Goal: Task Accomplishment & Management: Manage account settings

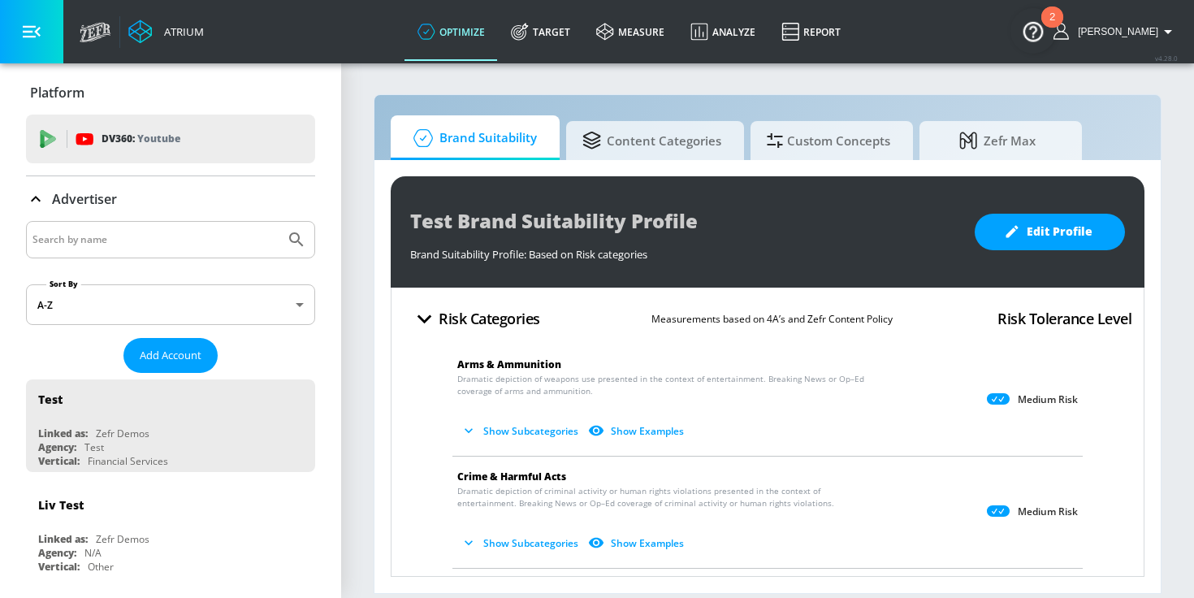
scroll to position [24, 0]
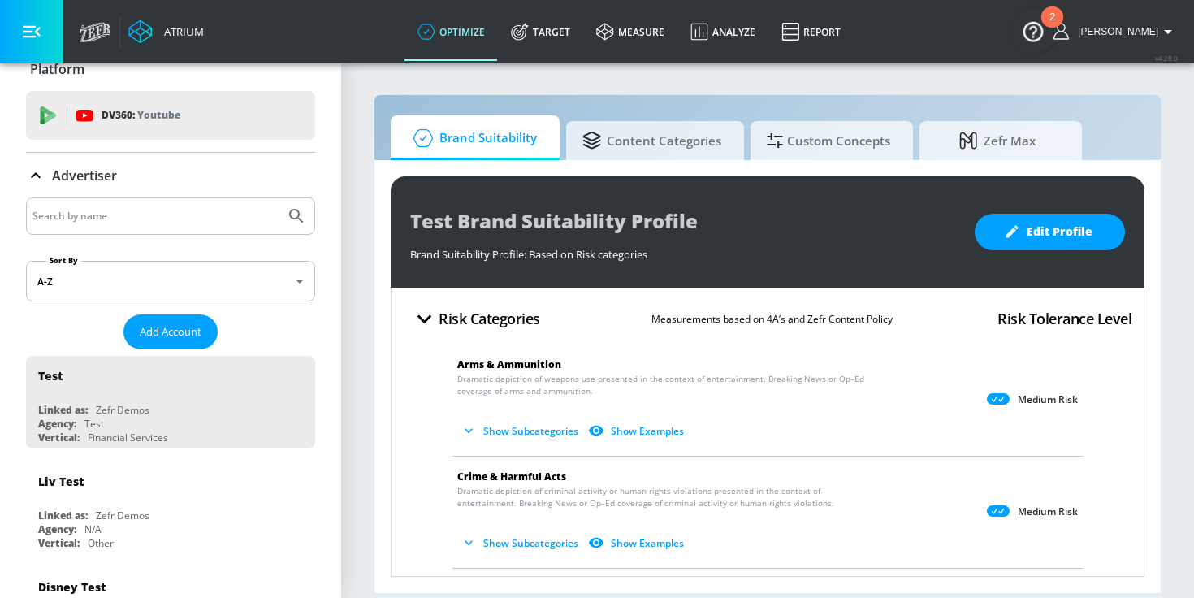
click at [177, 213] on input "Search by name" at bounding box center [155, 215] width 246 height 21
type input "[PERSON_NAME]"
click at [279, 198] on button "Submit Search" at bounding box center [297, 216] width 36 height 36
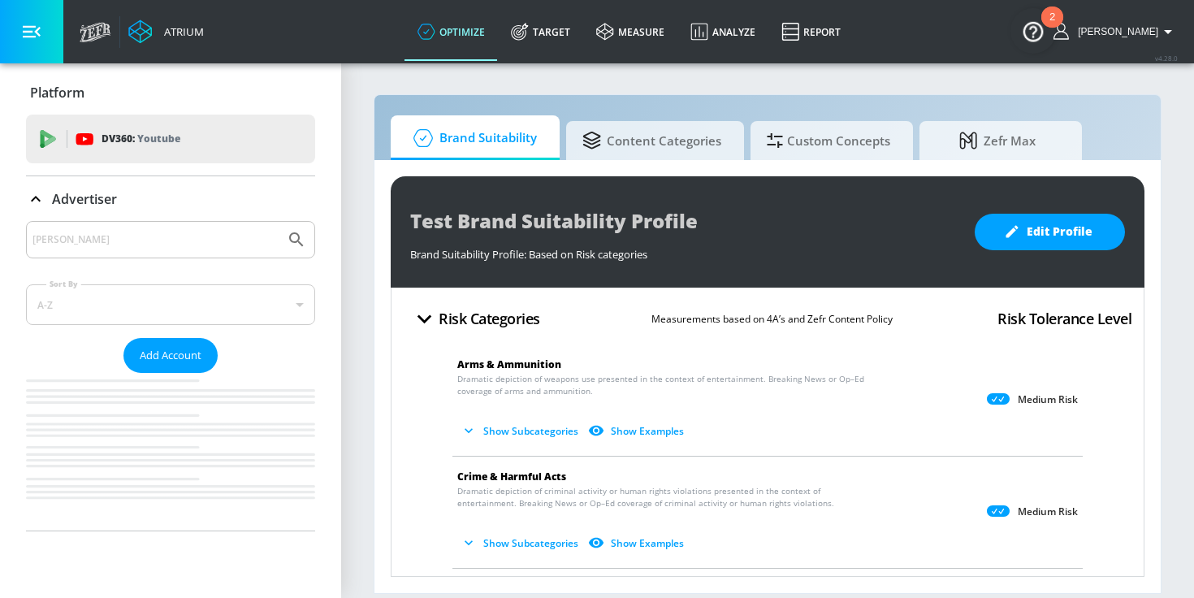
scroll to position [0, 0]
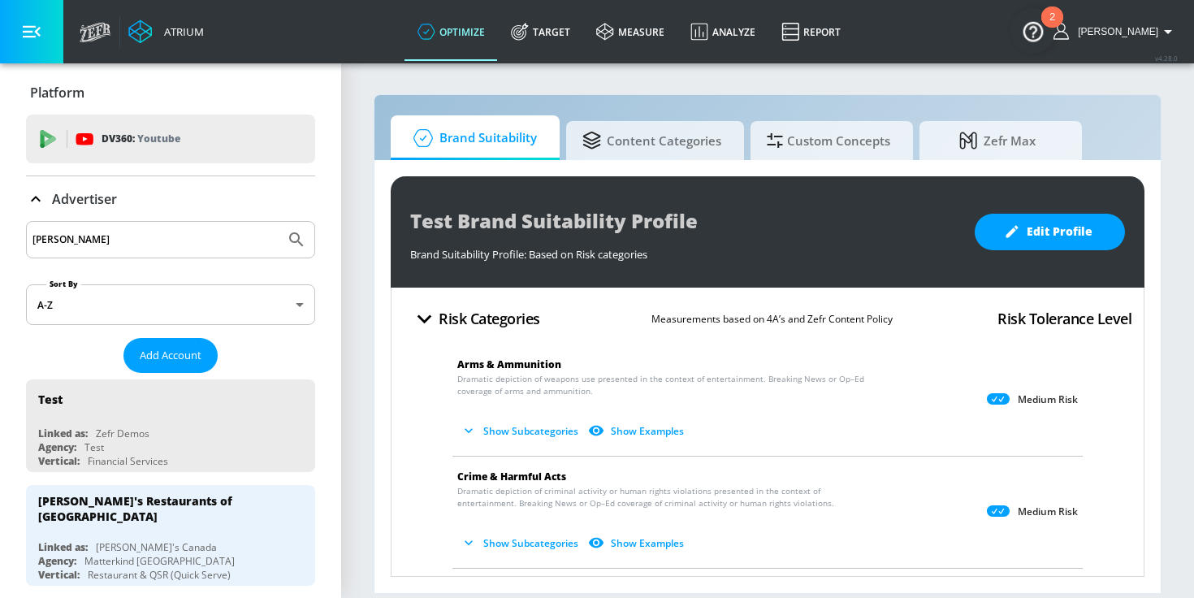
click at [95, 245] on input "[PERSON_NAME]" at bounding box center [155, 239] width 246 height 21
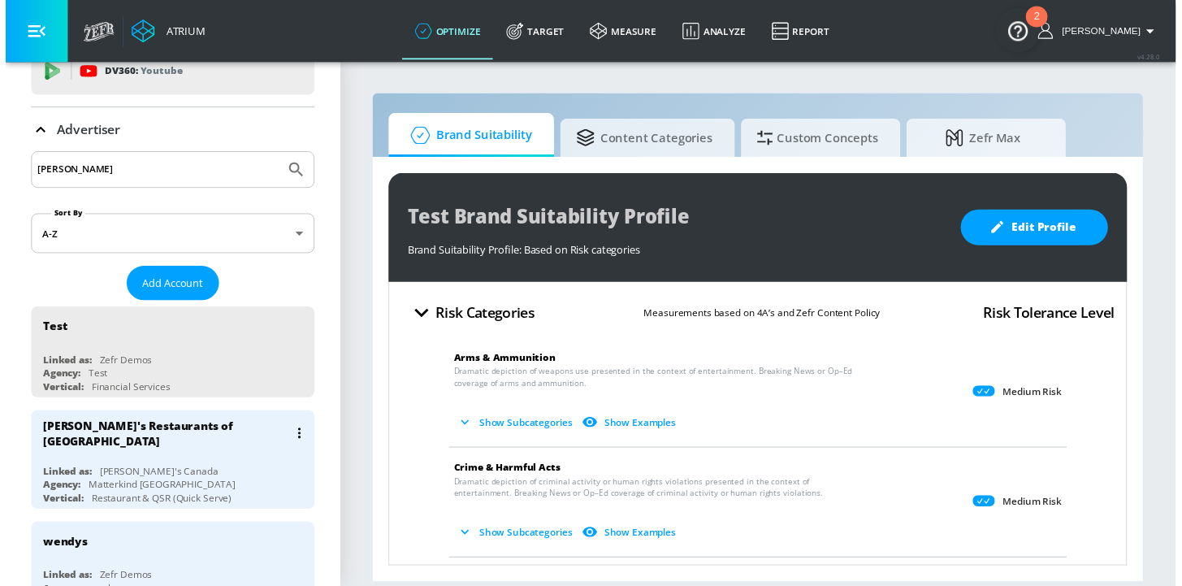
scroll to position [75, 0]
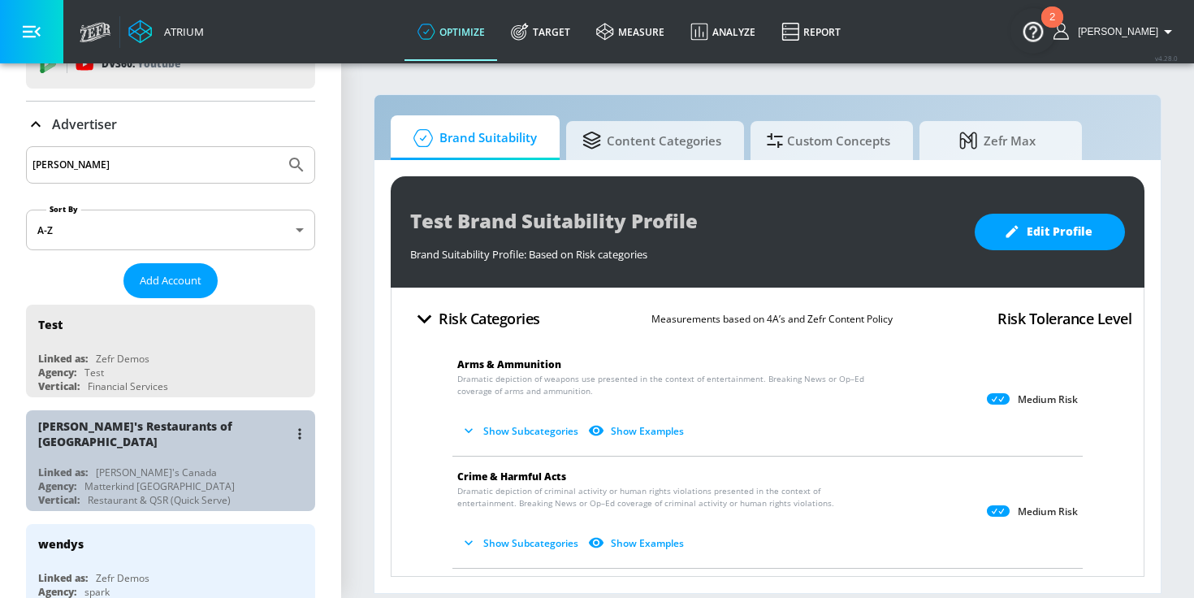
click at [208, 465] on div "Linked as: [PERSON_NAME]'s Canada" at bounding box center [174, 472] width 273 height 14
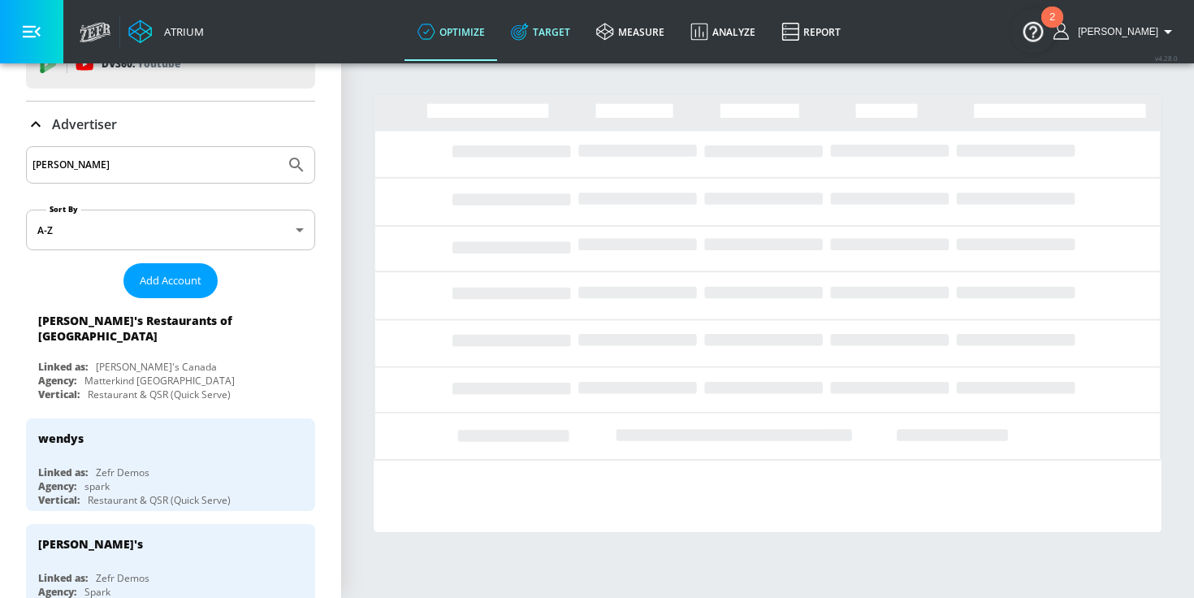
click at [571, 32] on link "Target" at bounding box center [540, 31] width 85 height 58
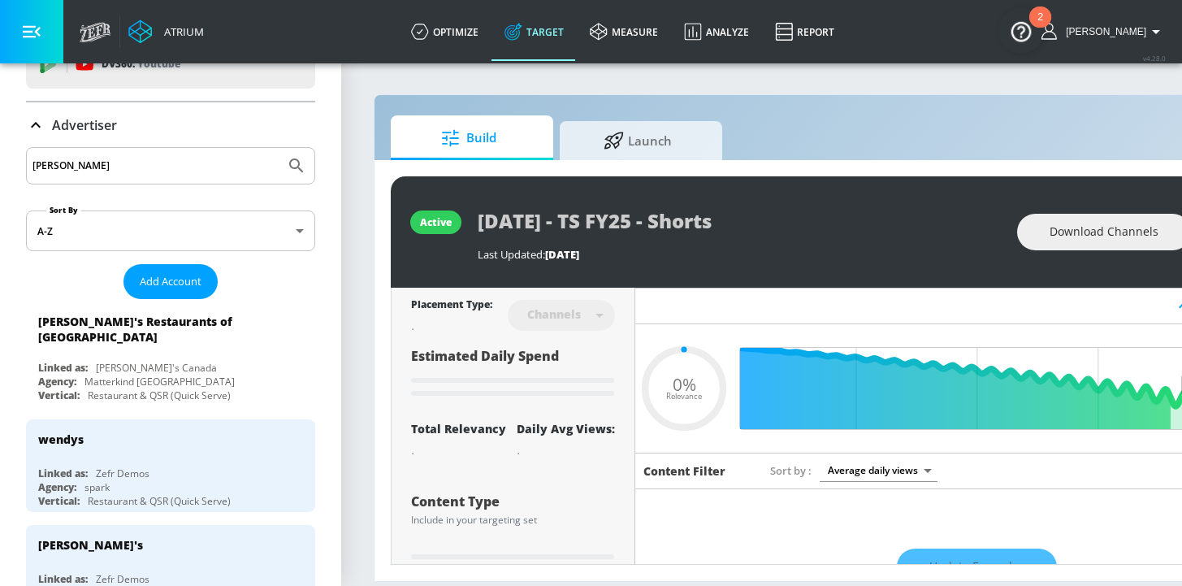
type input "0.32"
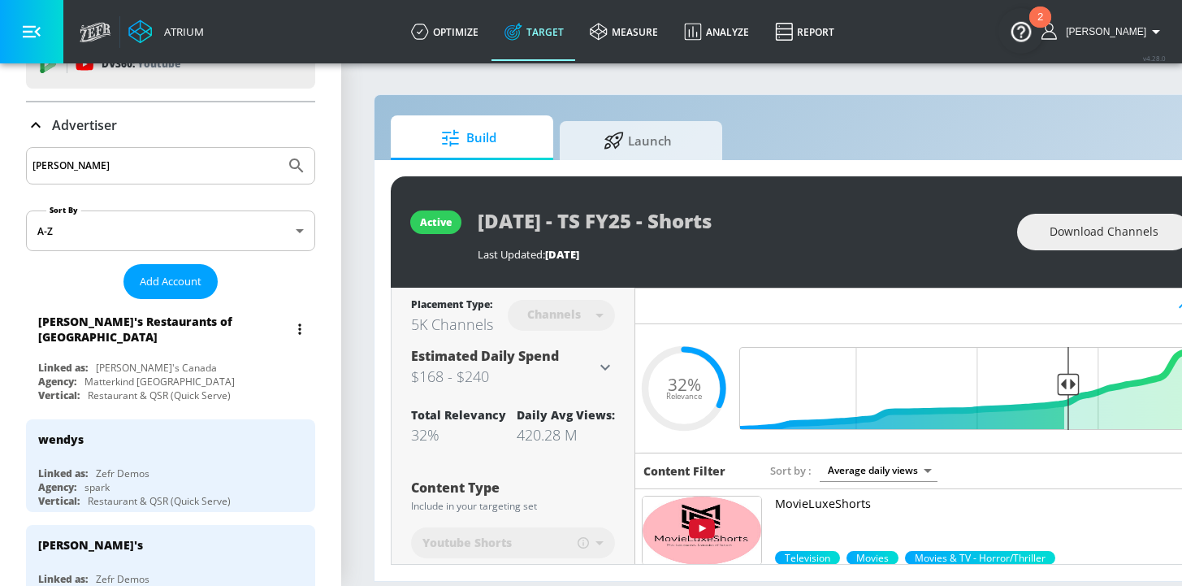
click at [222, 362] on div "Linked as: [PERSON_NAME]'s Canada" at bounding box center [174, 368] width 273 height 14
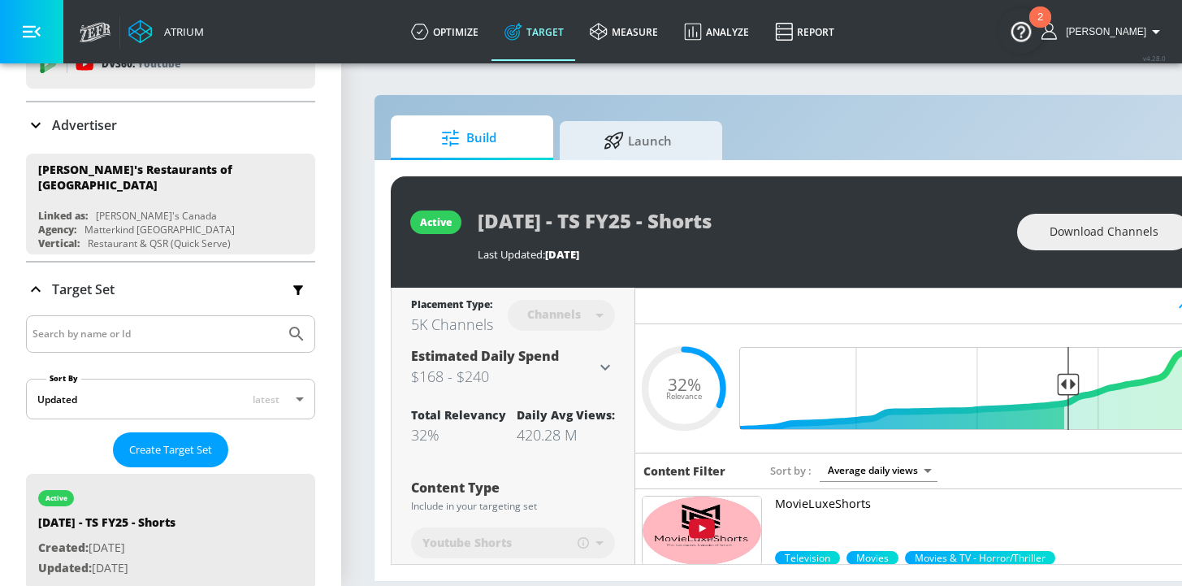
click at [560, 32] on link "Target" at bounding box center [533, 31] width 85 height 58
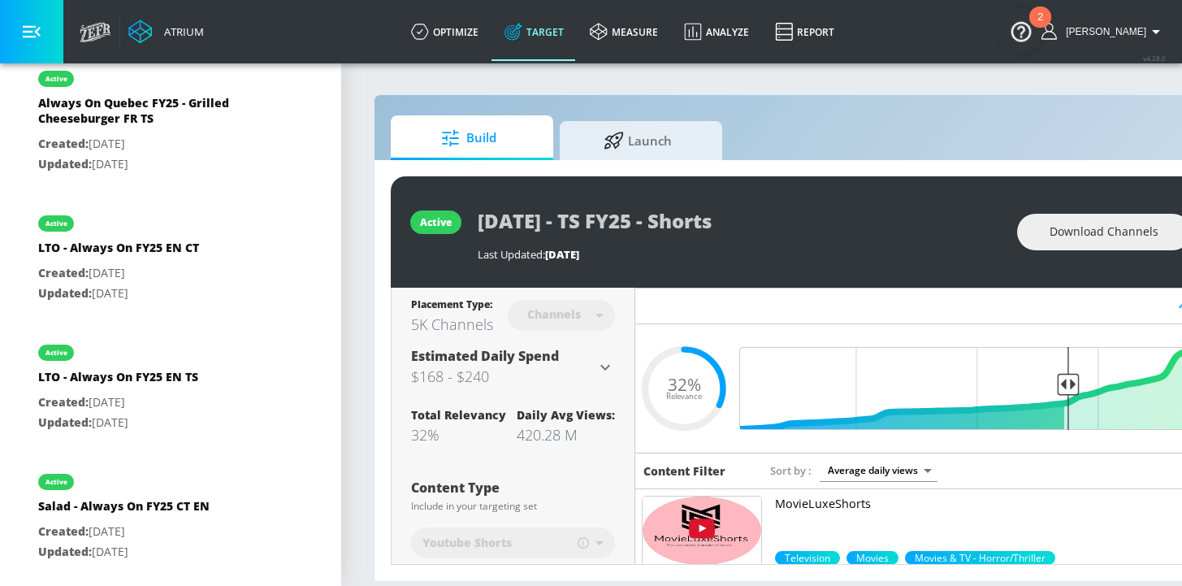
scroll to position [1013, 0]
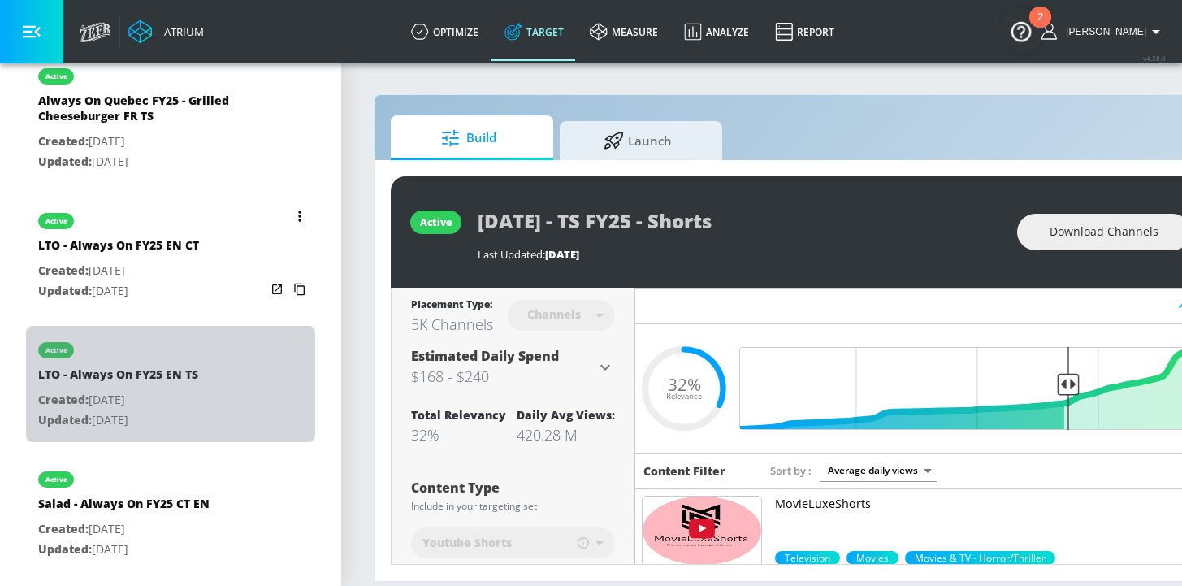
click at [198, 407] on div "active LTO - Always On FY25 EN TS Created: [DATE] Updated: [DATE]" at bounding box center [170, 384] width 289 height 116
type input "LTO - Always On FY25 EN TS"
type input "videos"
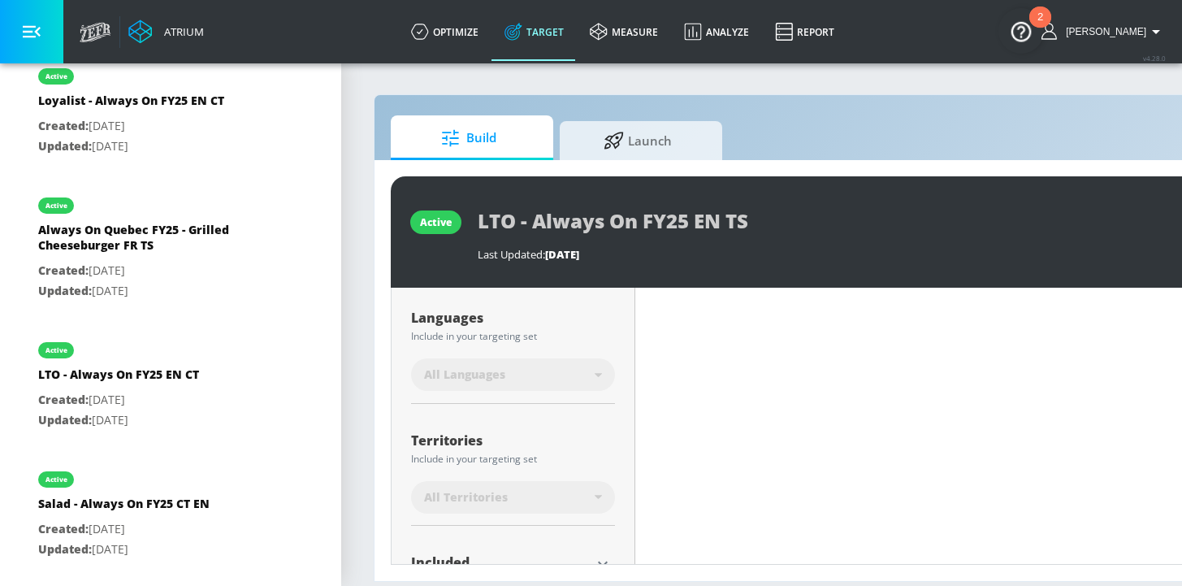
scroll to position [305, 0]
type input "0.37"
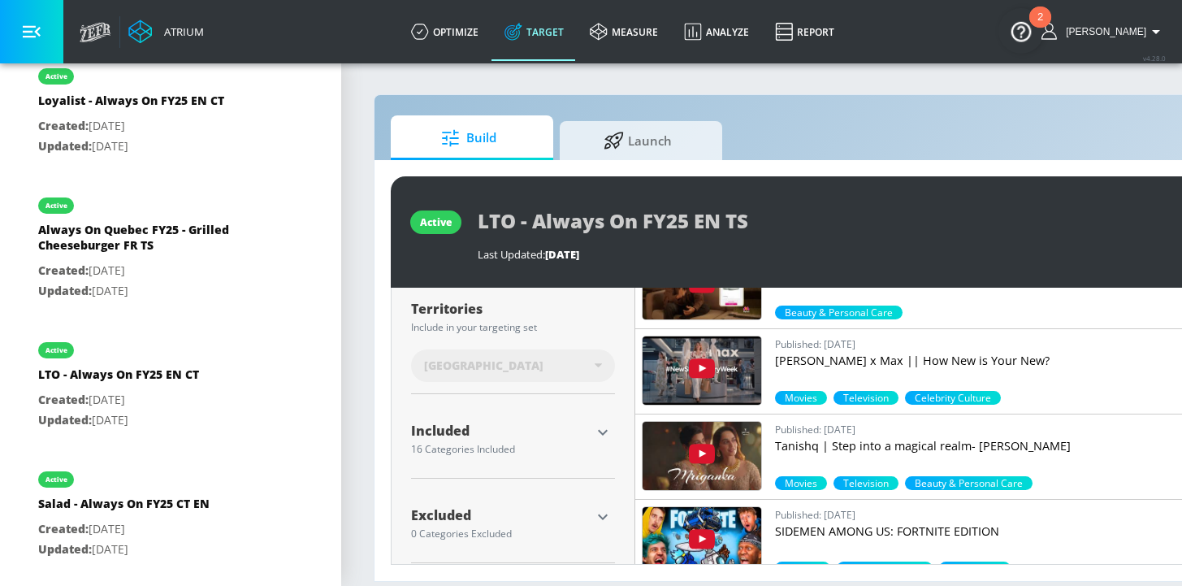
scroll to position [12, 0]
click at [601, 423] on icon "button" at bounding box center [602, 431] width 19 height 19
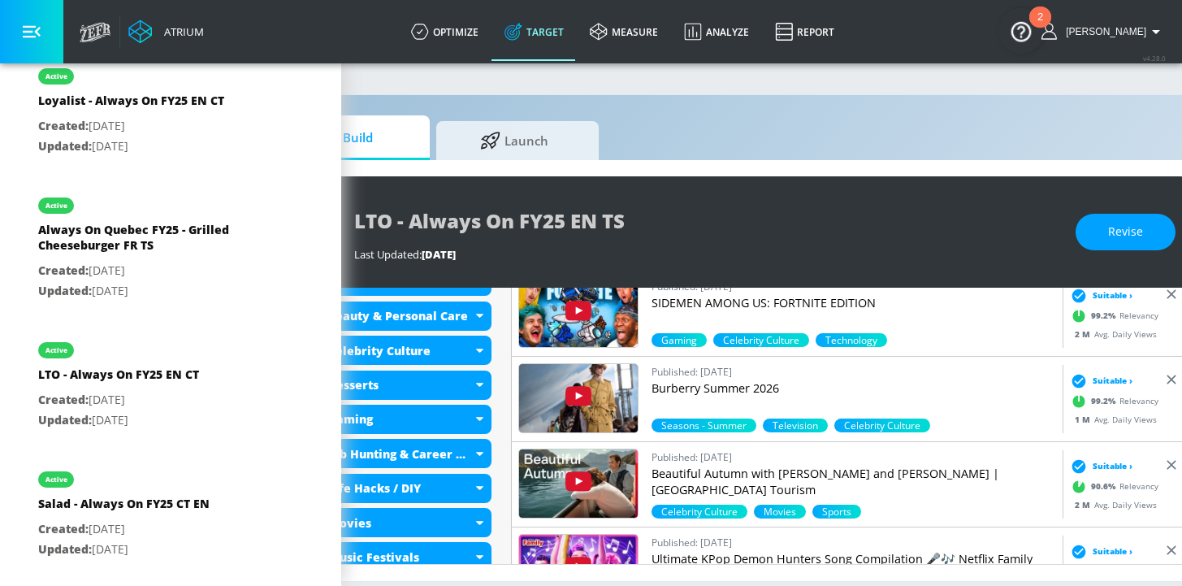
scroll to position [12, 132]
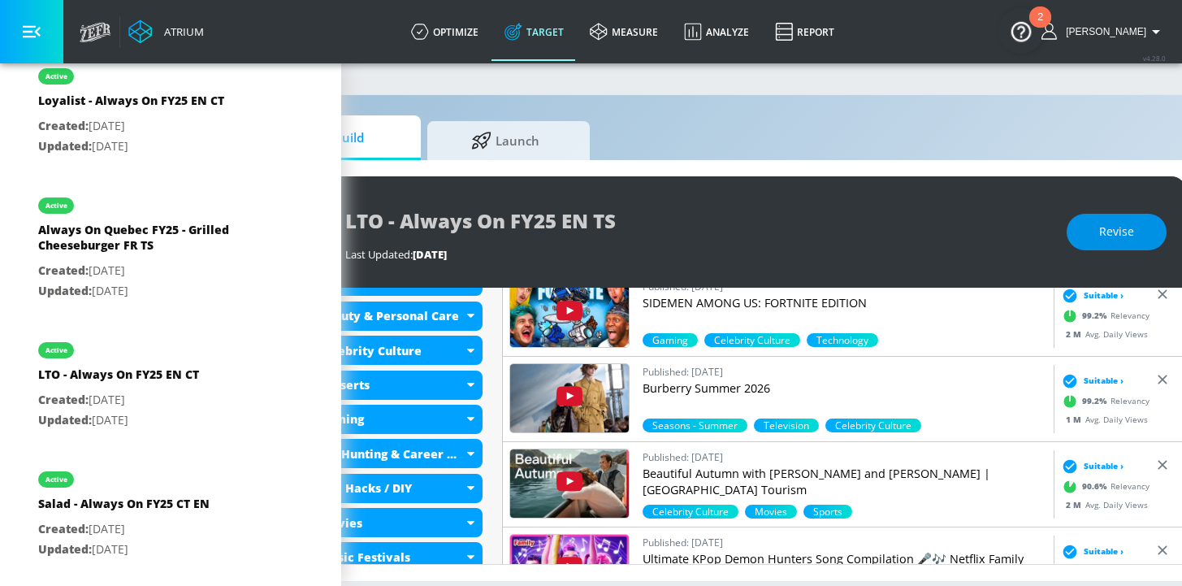
click at [1134, 223] on span "Revise" at bounding box center [1116, 232] width 35 height 20
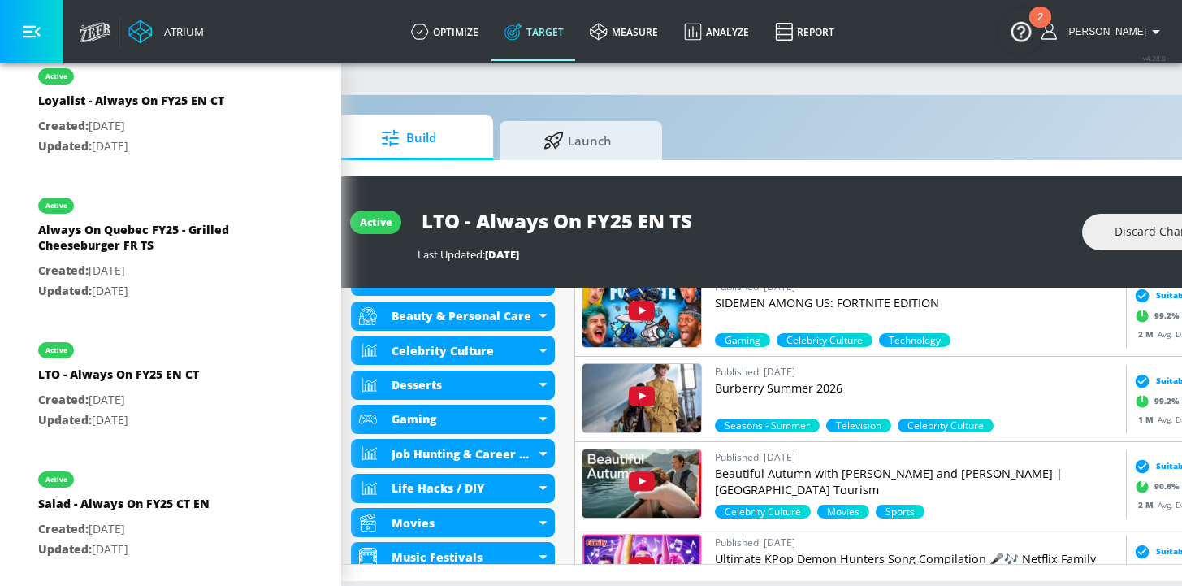
scroll to position [12, 57]
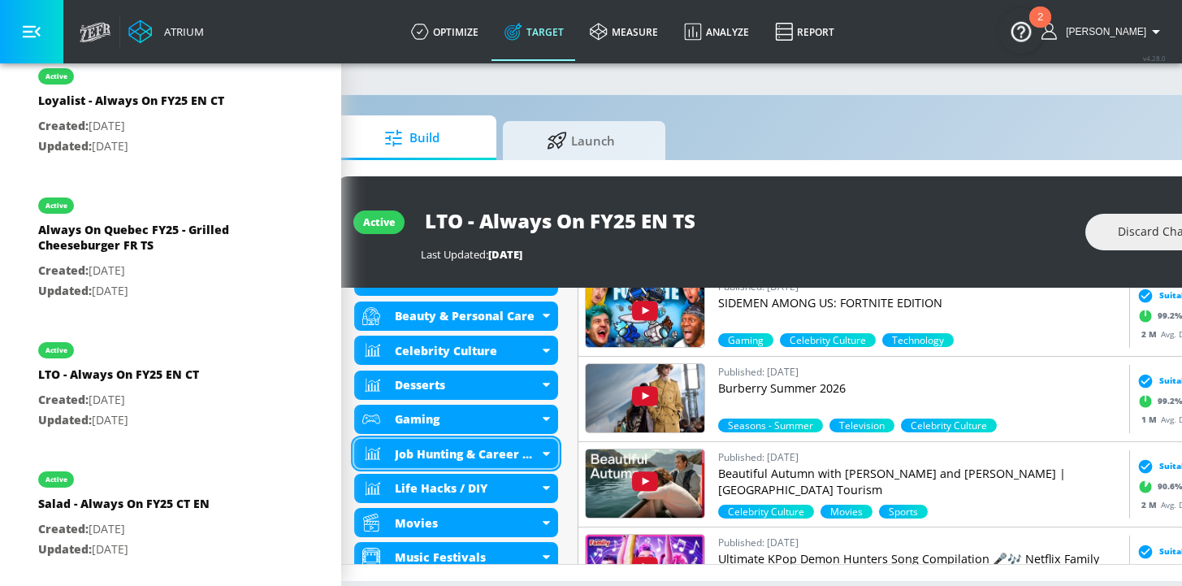
click at [544, 452] on icon at bounding box center [545, 454] width 7 height 4
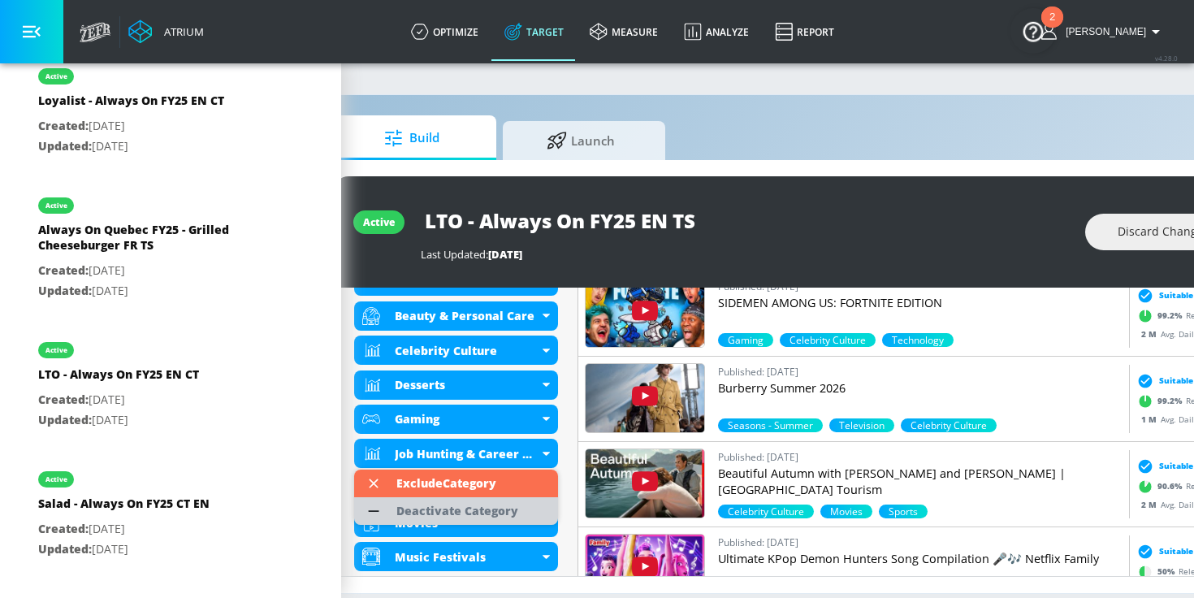
click at [463, 510] on div "Deactivate Category" at bounding box center [457, 510] width 122 height 11
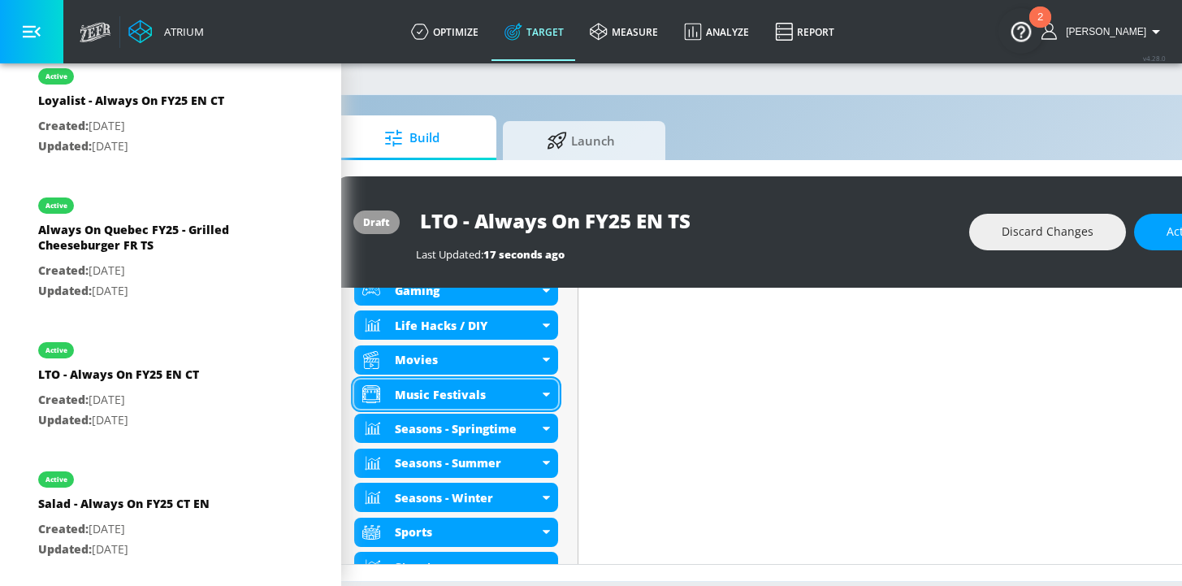
scroll to position [759, 0]
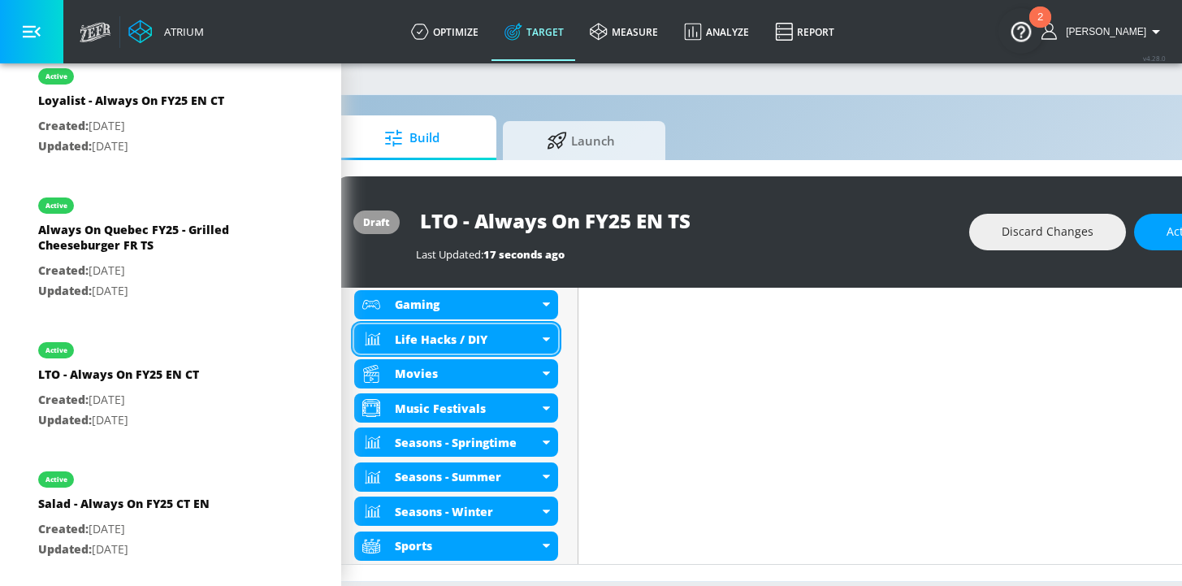
click at [543, 339] on icon at bounding box center [545, 339] width 7 height 4
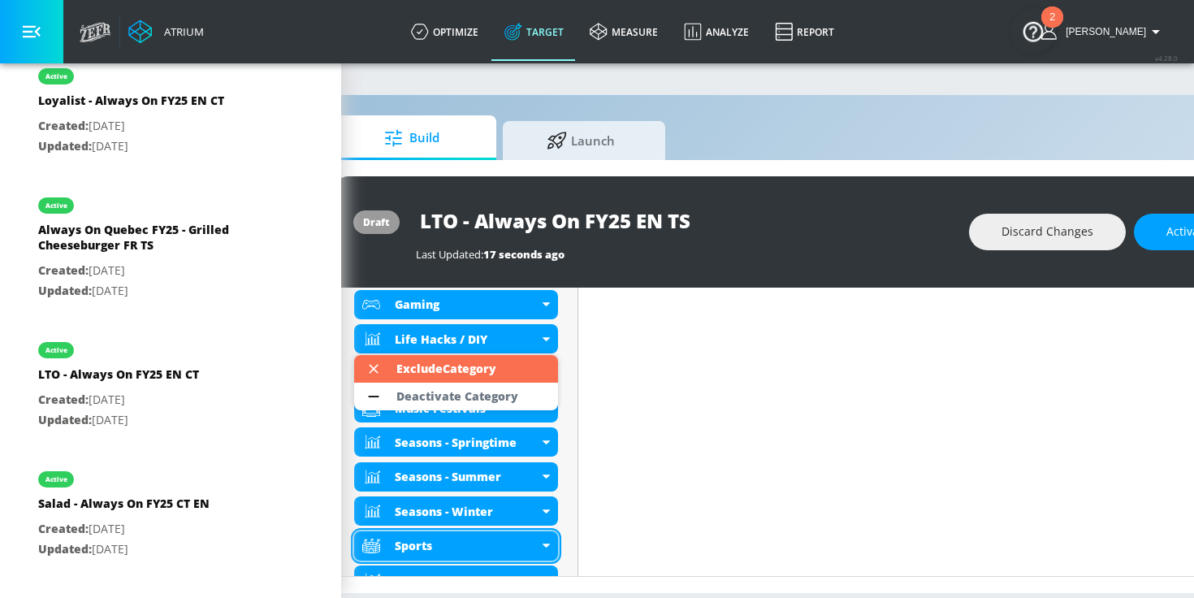
drag, startPoint x: 470, startPoint y: 395, endPoint x: 465, endPoint y: 511, distance: 116.2
click at [470, 395] on div "Deactivate Category" at bounding box center [457, 396] width 122 height 11
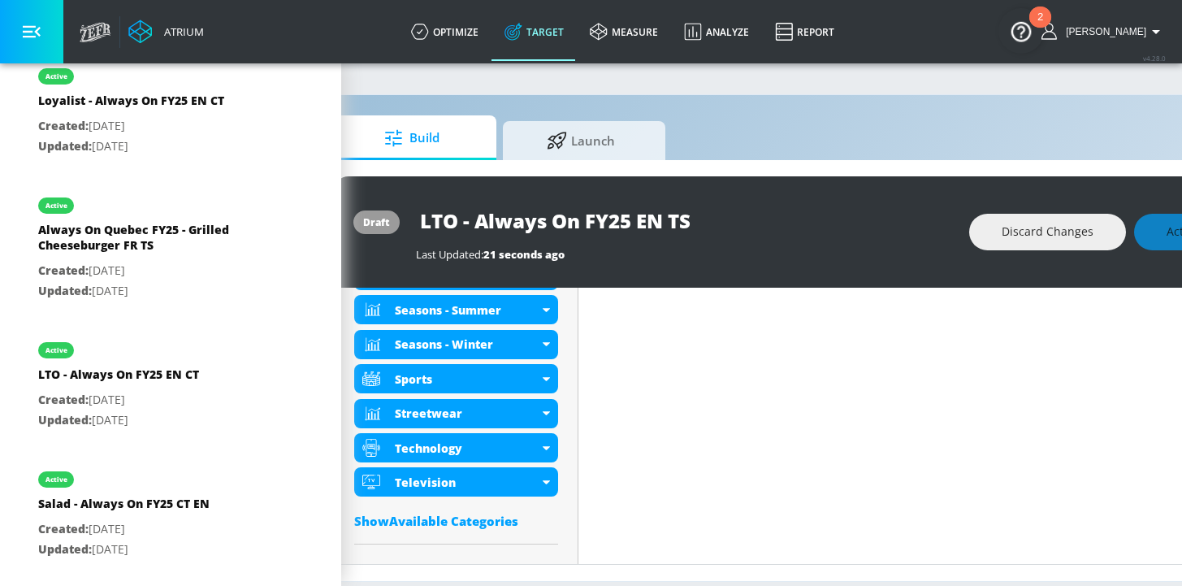
scroll to position [971, 0]
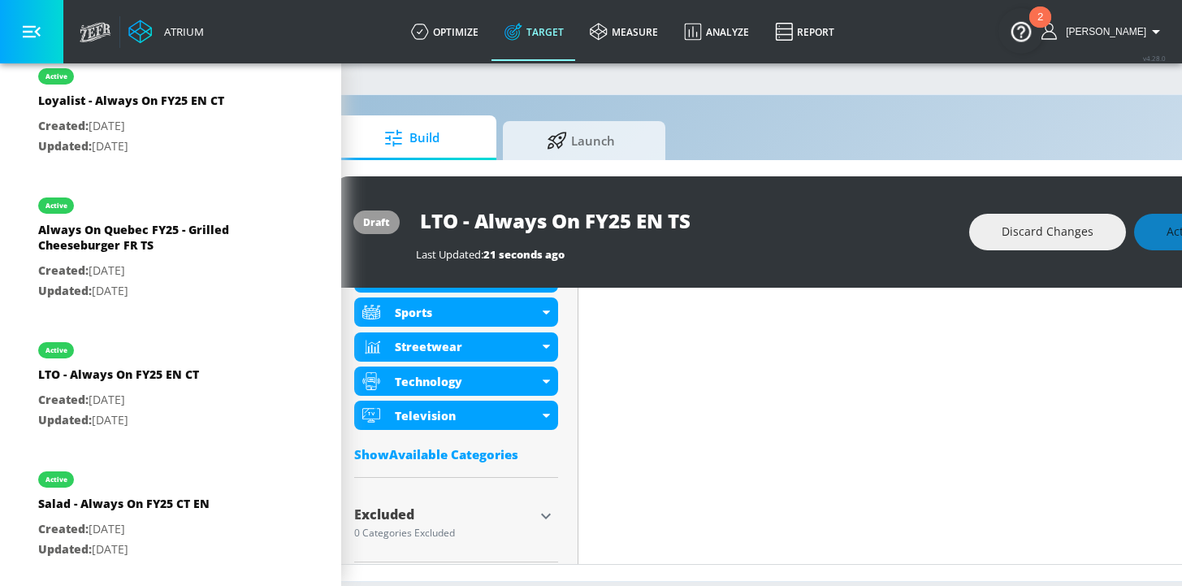
click at [426, 453] on div "Show Available Categories" at bounding box center [456, 454] width 204 height 16
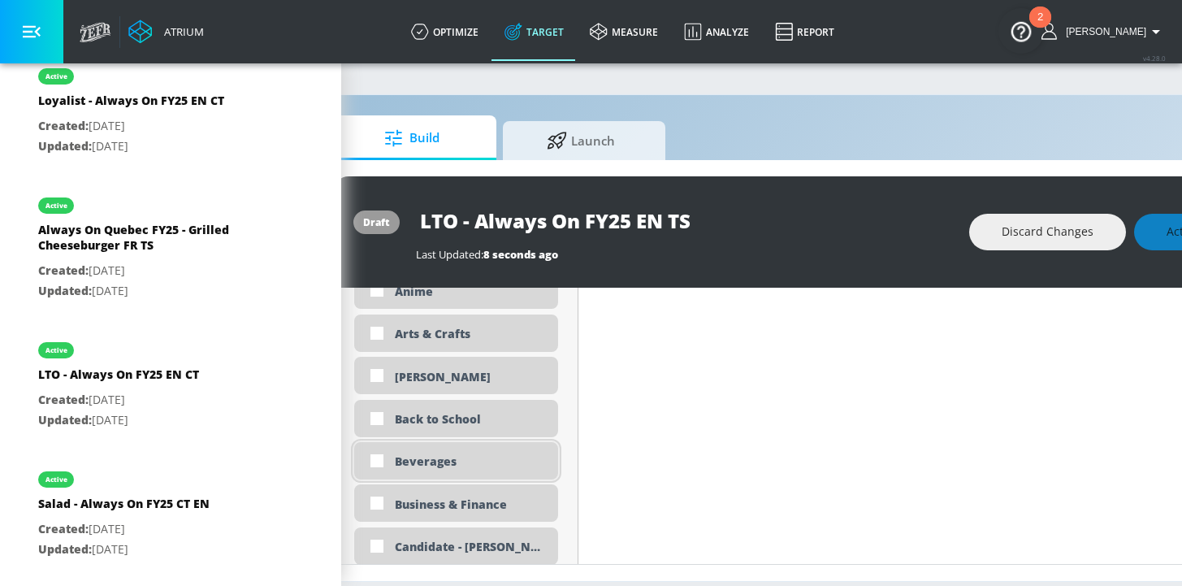
scroll to position [1269, 0]
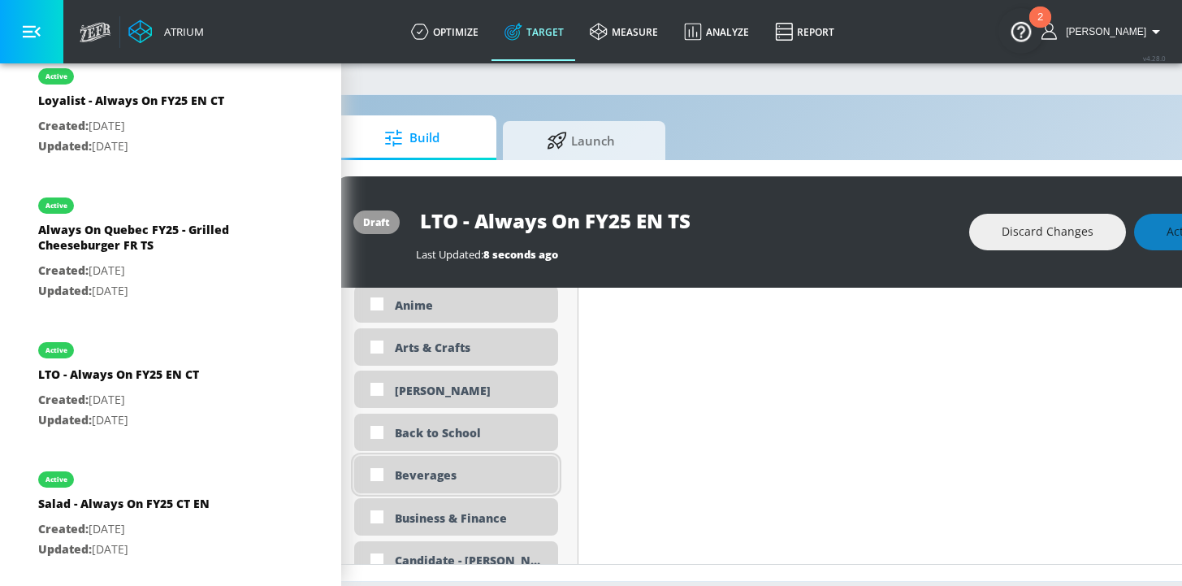
click at [428, 478] on div "Beverages" at bounding box center [470, 474] width 151 height 15
checkbox input "true"
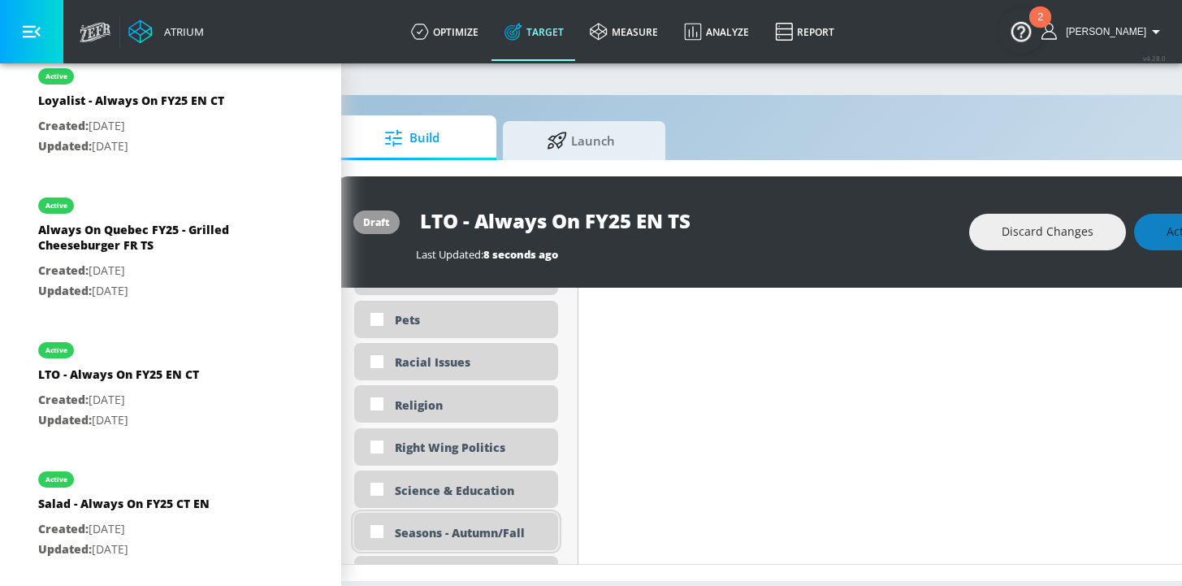
scroll to position [4232, 0]
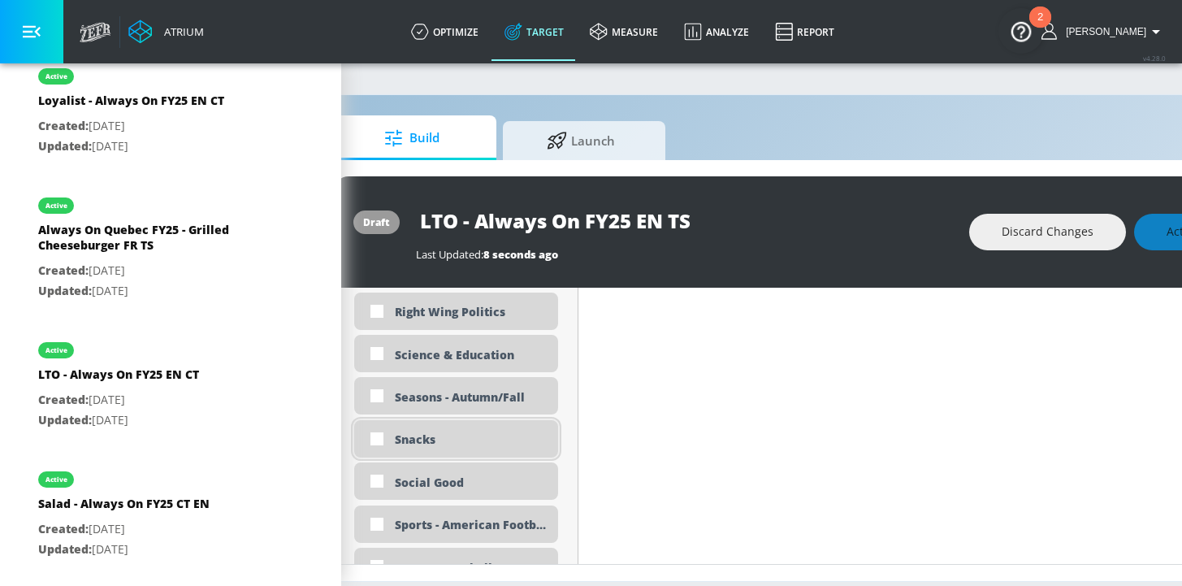
click at [423, 444] on div "Snacks" at bounding box center [470, 438] width 151 height 15
checkbox input "true"
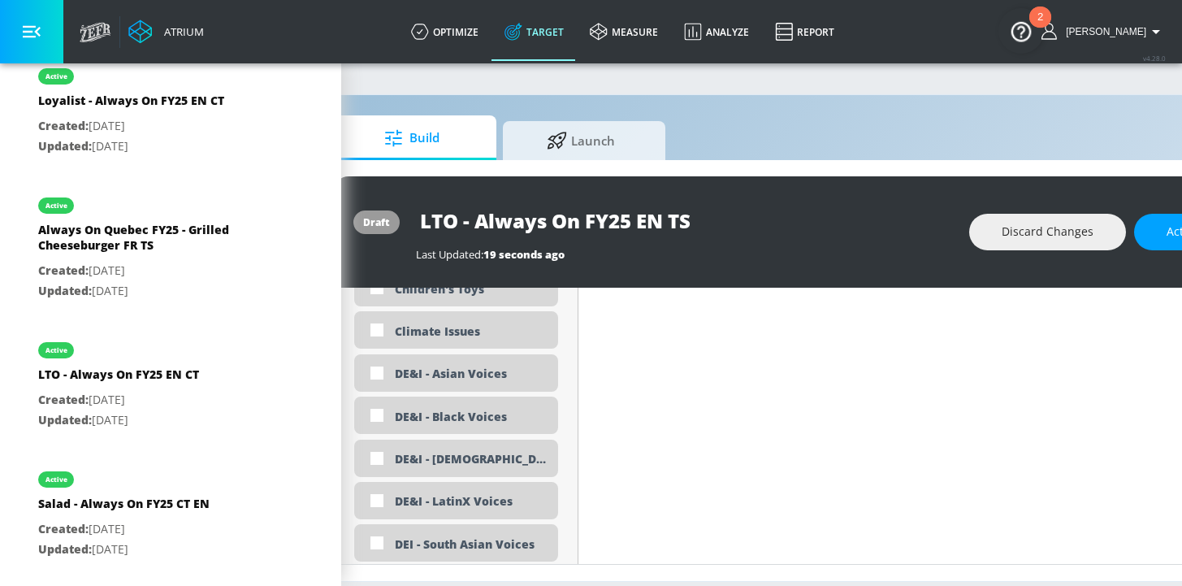
scroll to position [1779, 0]
click at [468, 374] on div "DE&I - Asian Voices" at bounding box center [470, 372] width 151 height 15
checkbox input "true"
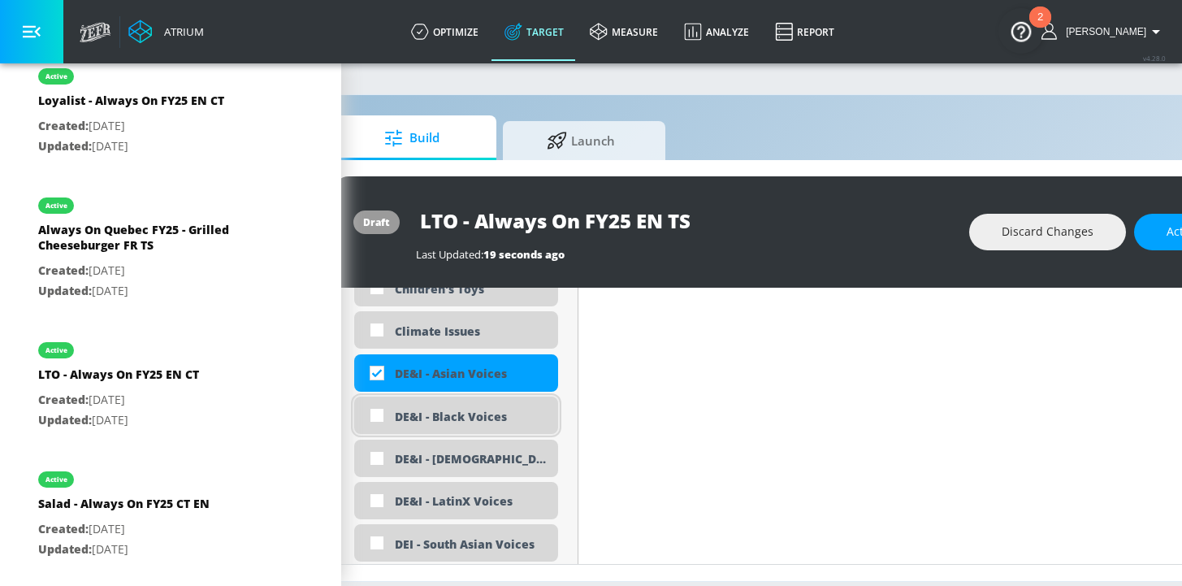
click at [464, 408] on div "DE&I - Black Voices" at bounding box center [470, 415] width 151 height 15
checkbox input "true"
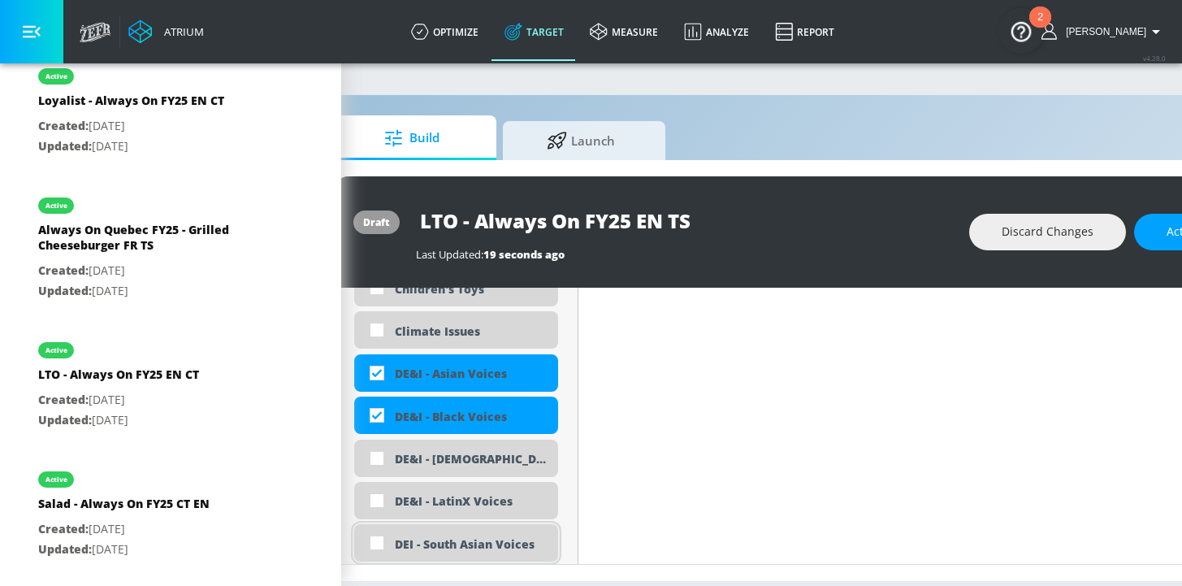
click at [455, 540] on div "DEI - South Asian Voices" at bounding box center [470, 543] width 151 height 15
checkbox input "true"
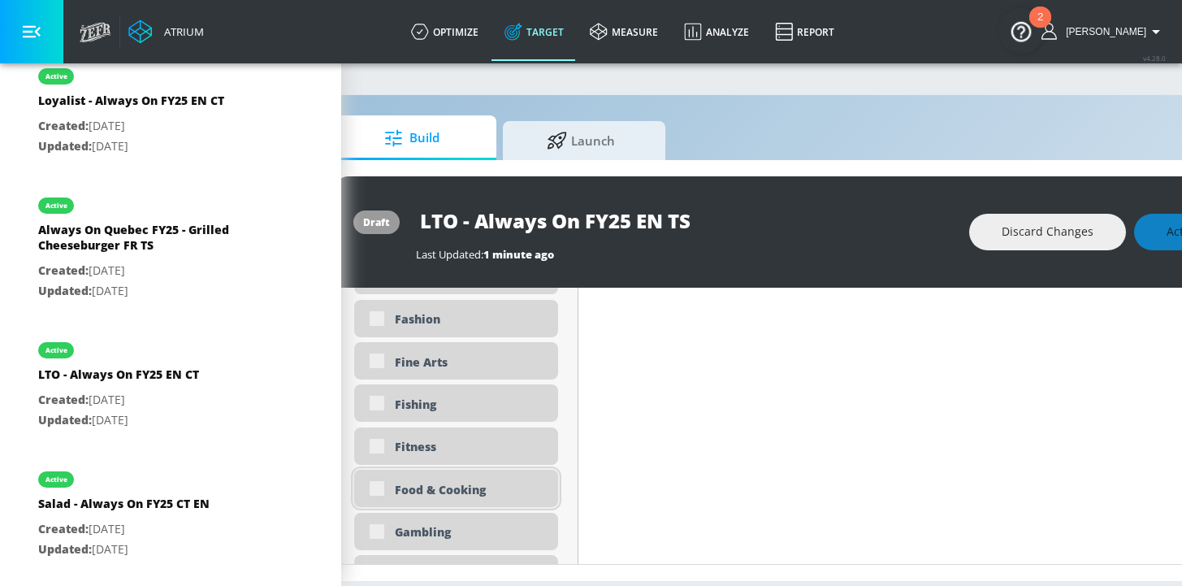
scroll to position [2236, 0]
click at [383, 487] on input "checkbox" at bounding box center [376, 487] width 29 height 29
checkbox input "true"
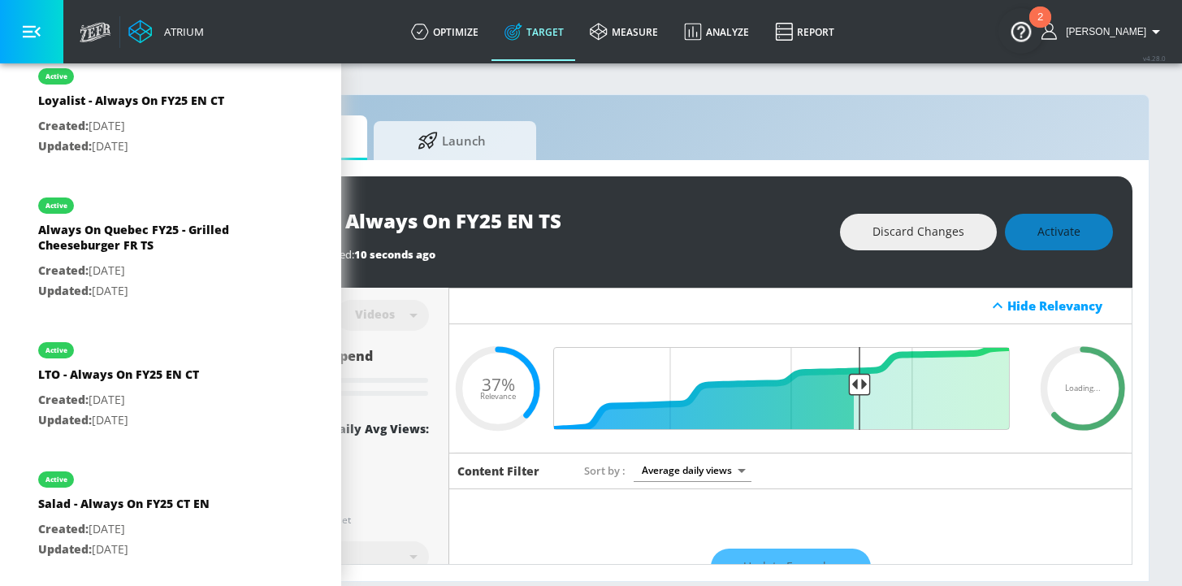
scroll to position [0, 198]
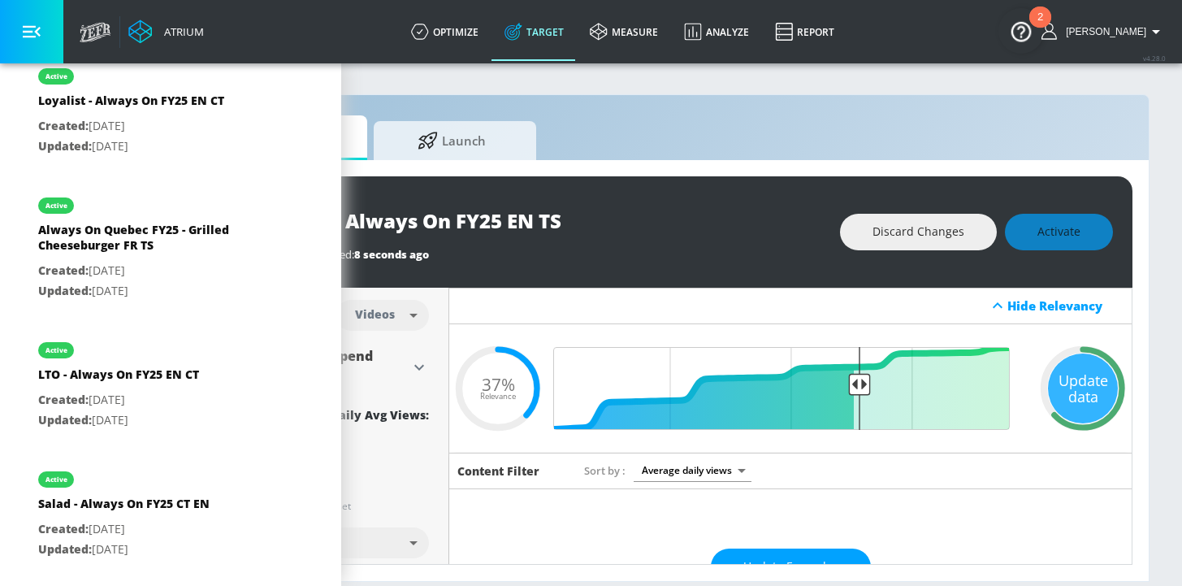
click at [1054, 404] on div "Update data" at bounding box center [1083, 388] width 70 height 70
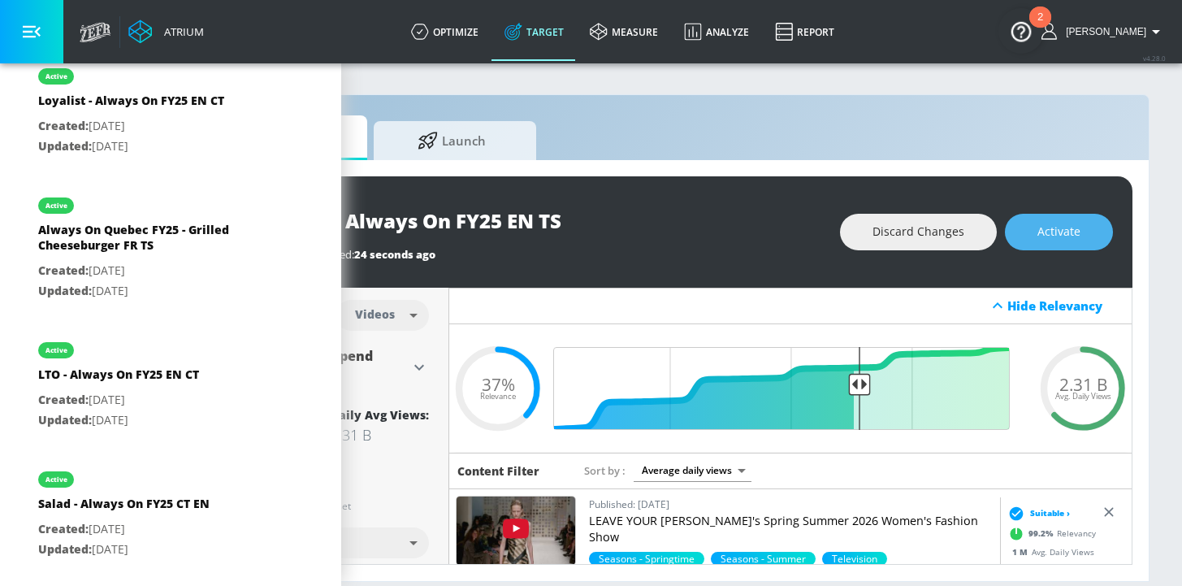
click at [1061, 228] on span "Activate" at bounding box center [1058, 232] width 43 height 20
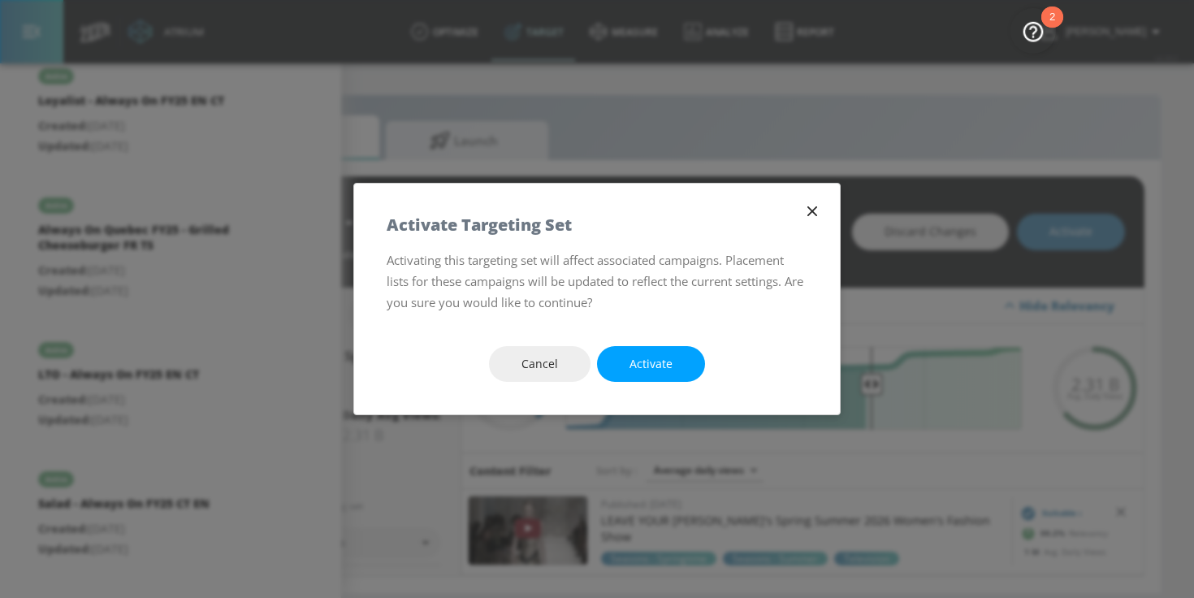
click at [650, 370] on span "Activate" at bounding box center [650, 364] width 43 height 20
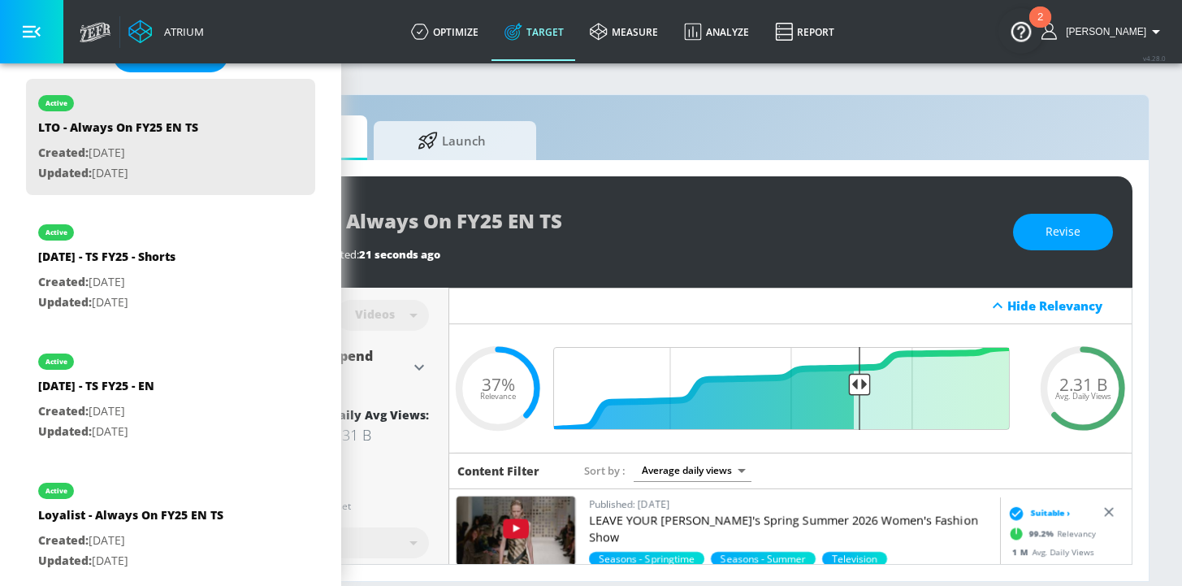
scroll to position [320, 0]
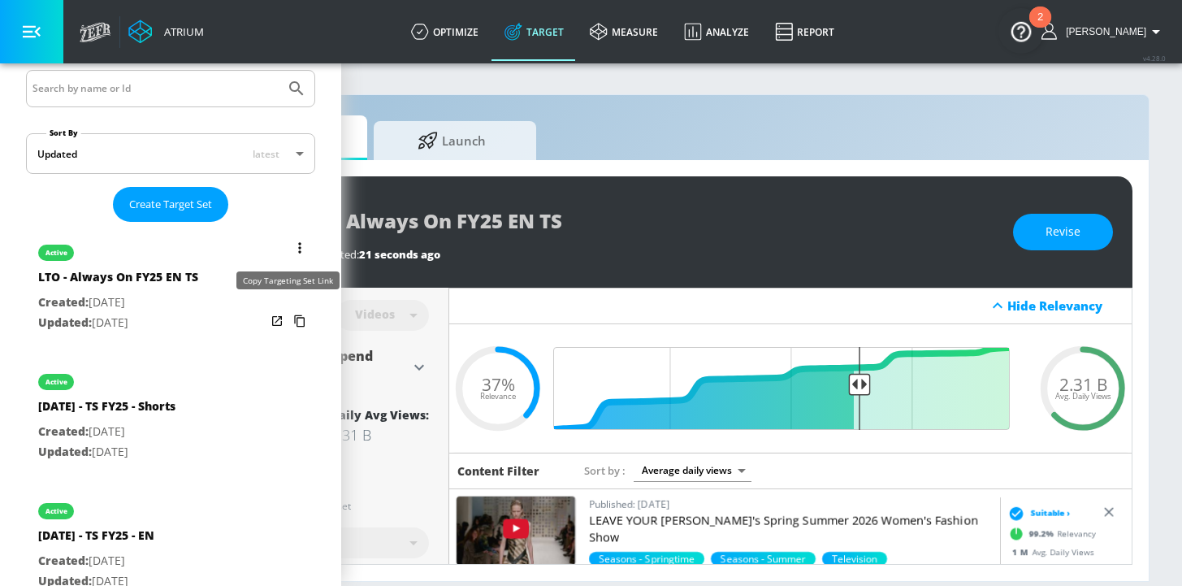
click at [290, 311] on icon "list of Target Set" at bounding box center [300, 321] width 26 height 26
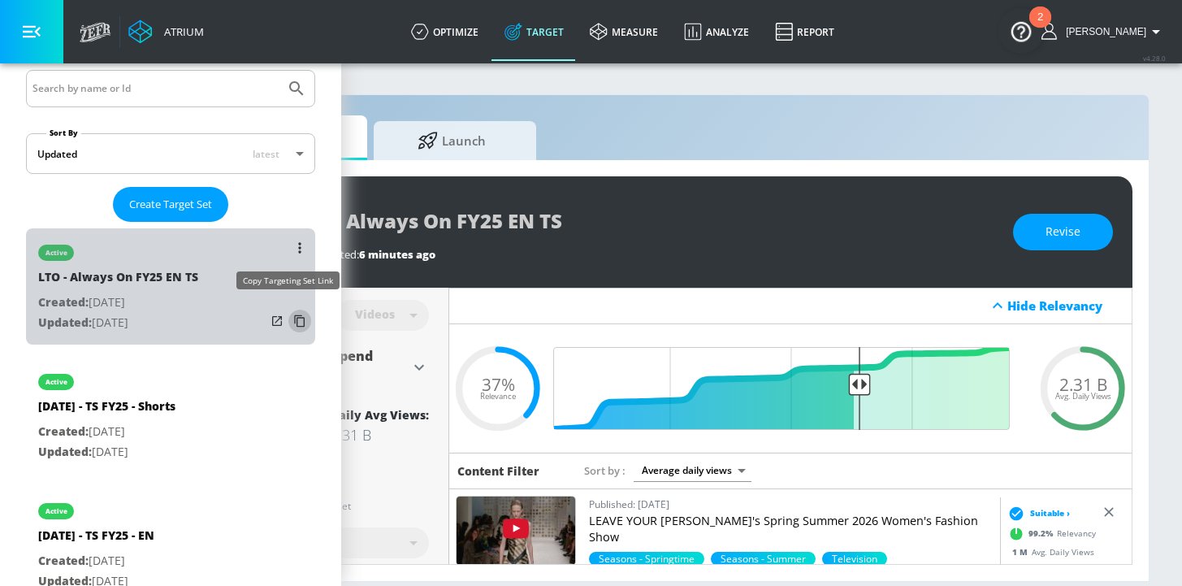
click at [292, 312] on icon "list of Target Set" at bounding box center [300, 321] width 26 height 26
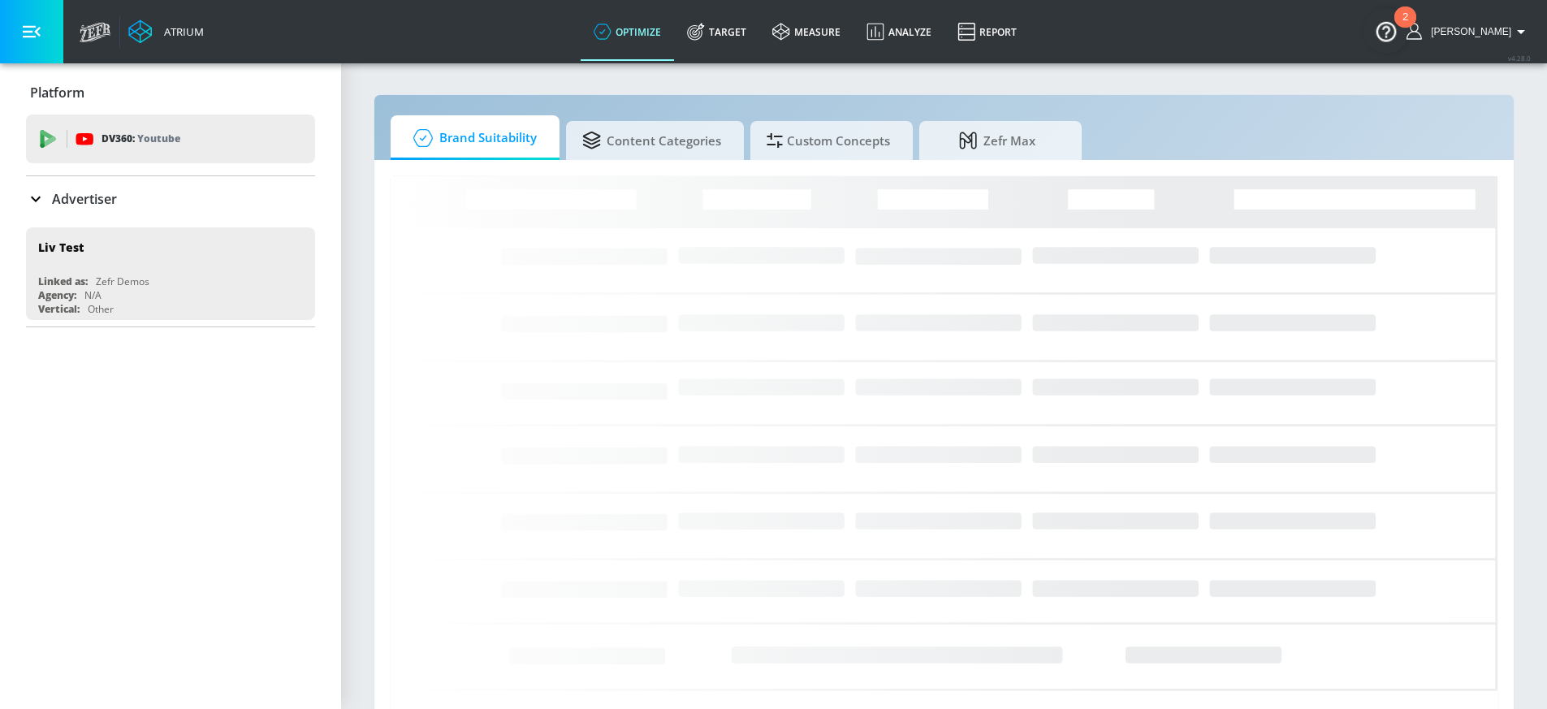
click at [100, 204] on p "Advertiser" at bounding box center [84, 199] width 65 height 18
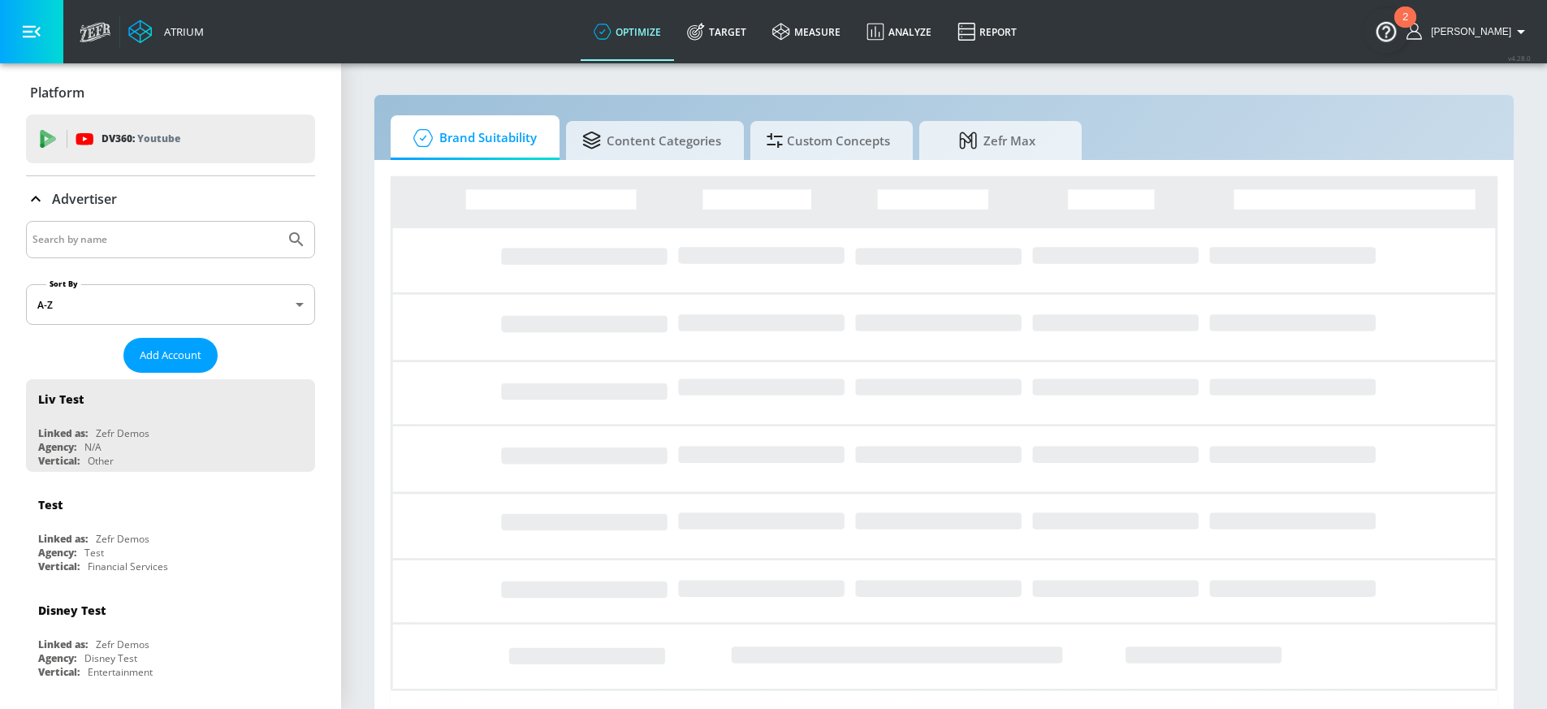
click at [97, 246] on input "Search by name" at bounding box center [155, 239] width 246 height 21
type input "x"
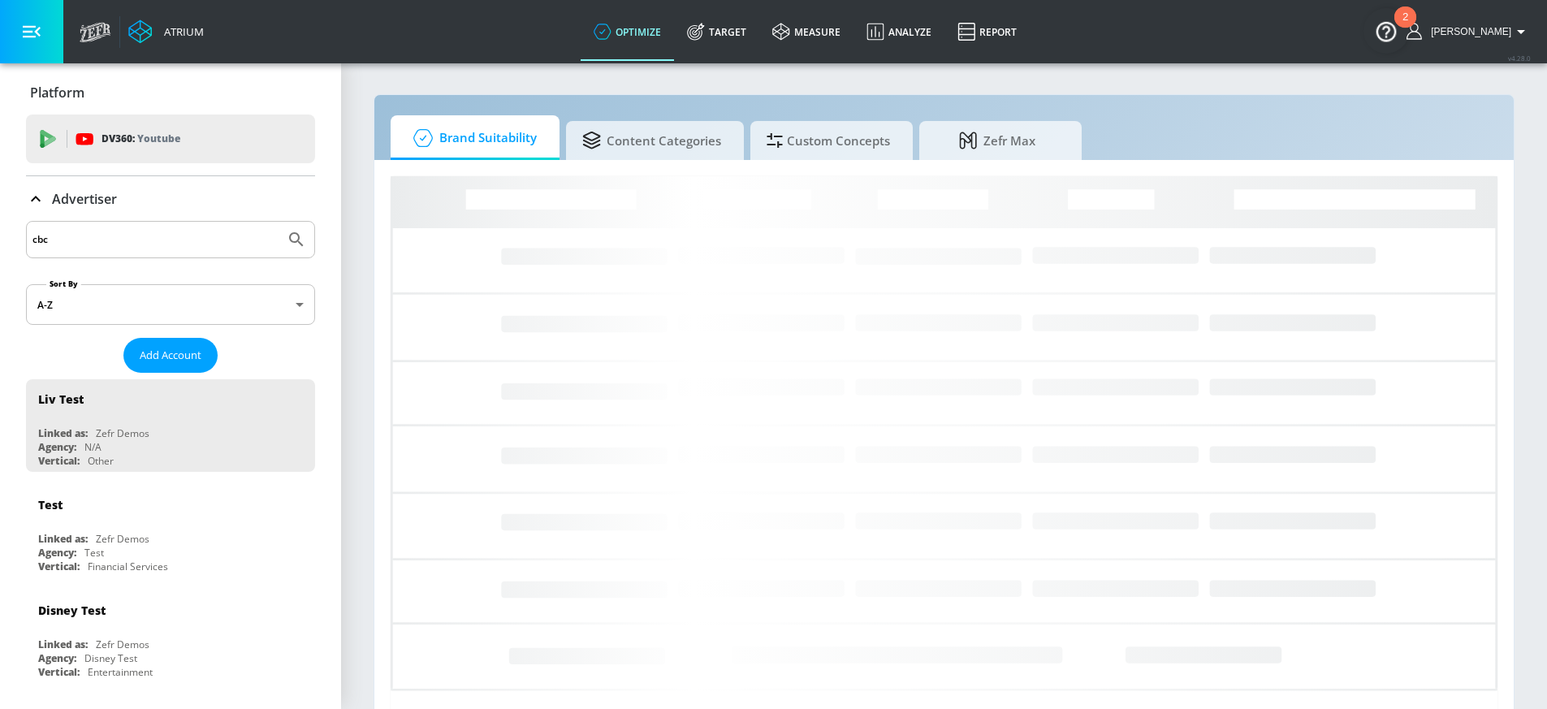
type input "cbc"
click at [287, 243] on icon "Submit Search" at bounding box center [296, 239] width 19 height 19
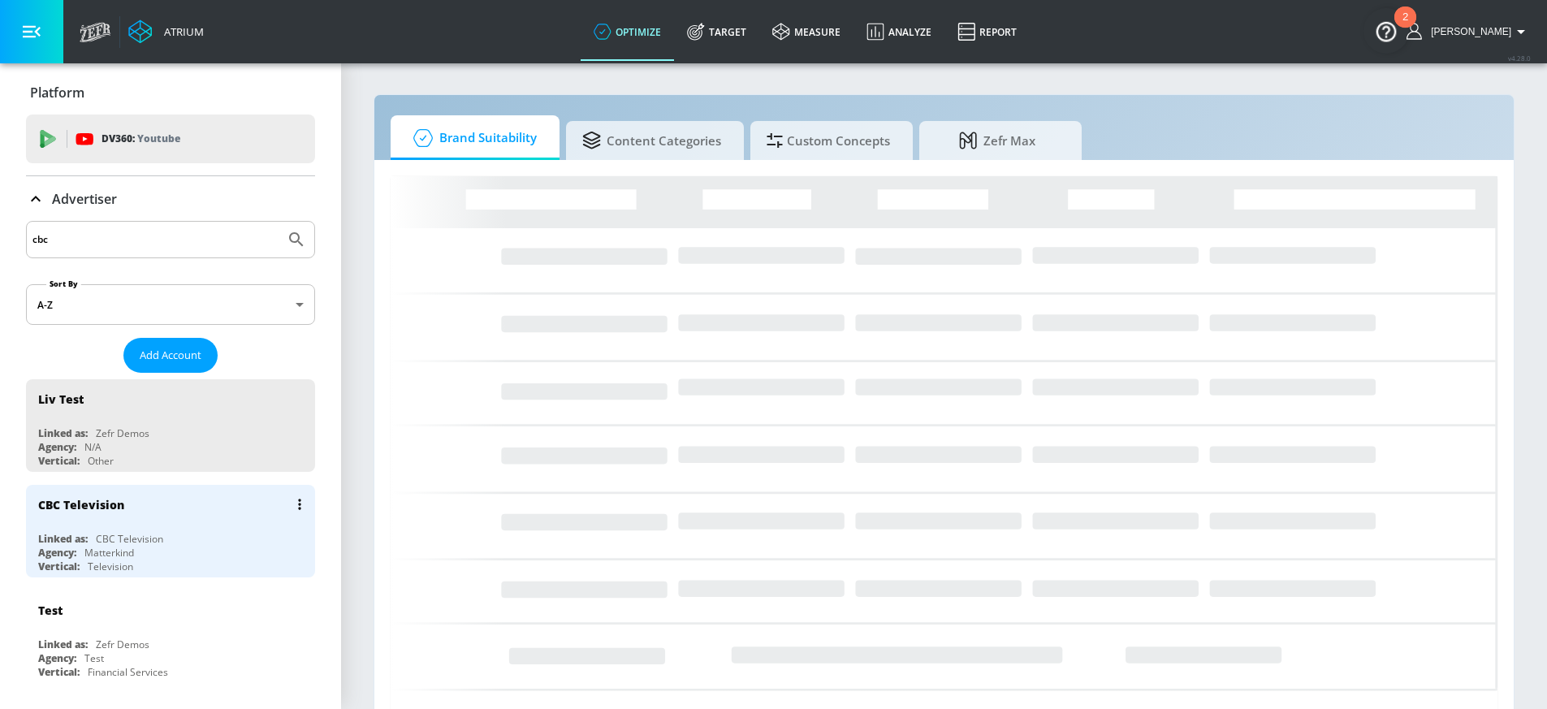
click at [179, 539] on div "Linked as: CBC Television" at bounding box center [174, 539] width 273 height 14
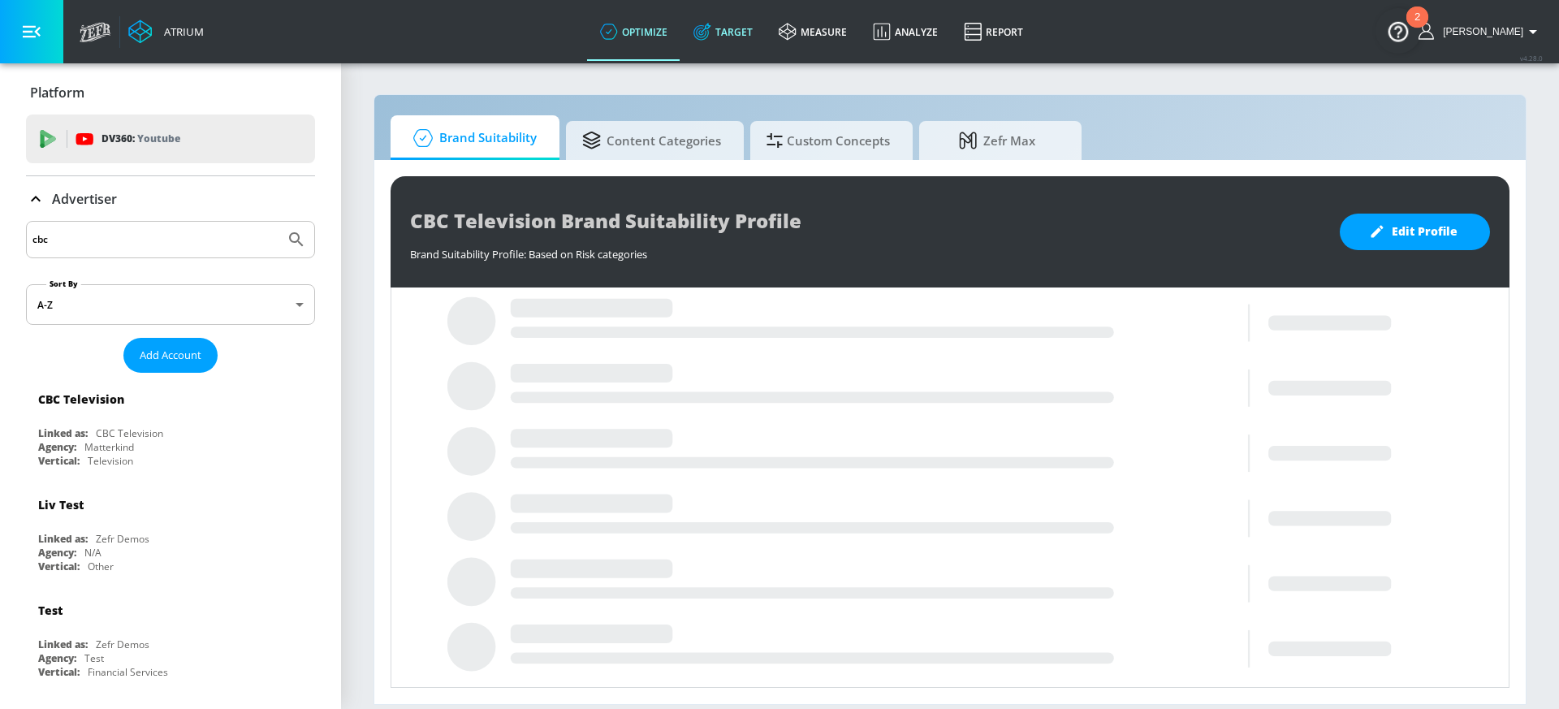
click at [755, 30] on link "Target" at bounding box center [723, 31] width 85 height 58
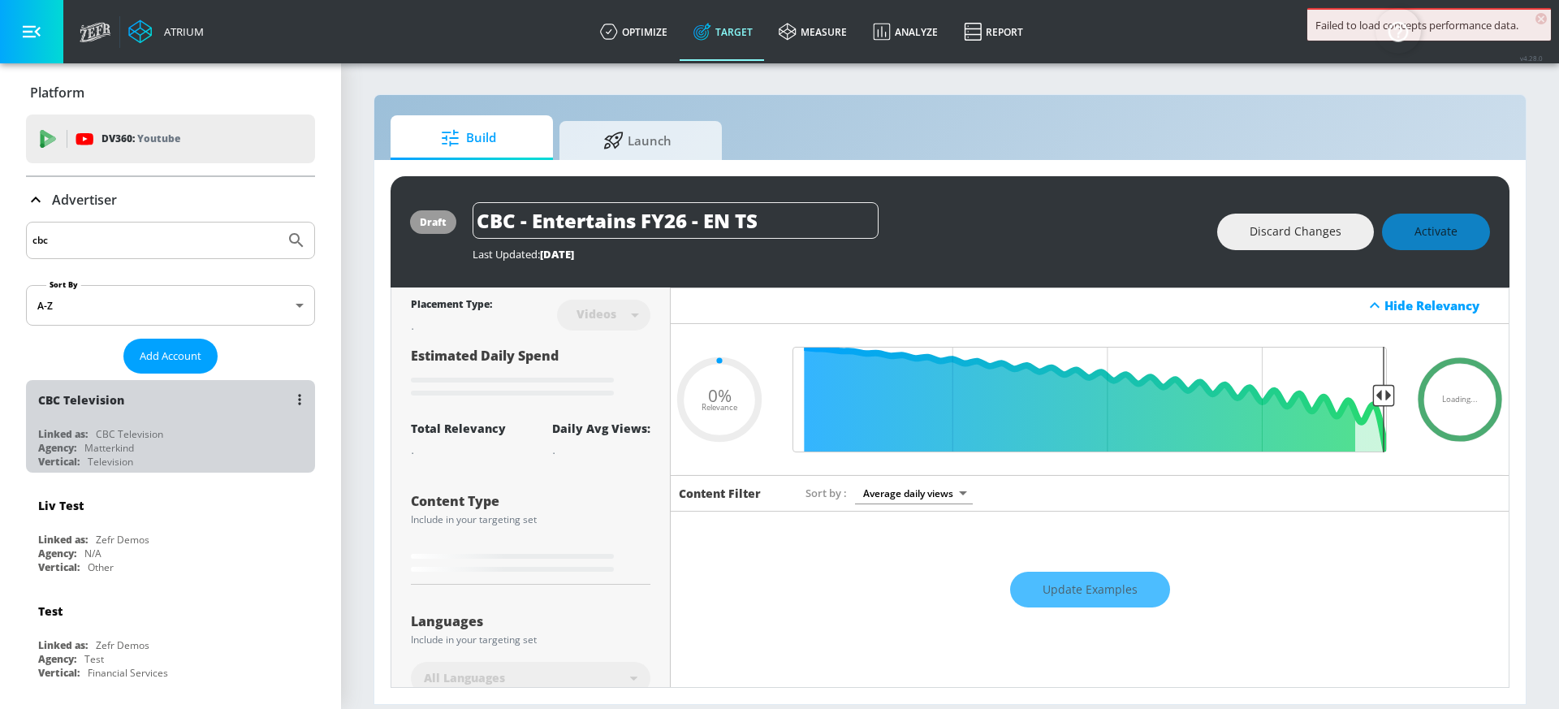
click at [185, 437] on div "Linked as: CBC Television" at bounding box center [174, 434] width 273 height 14
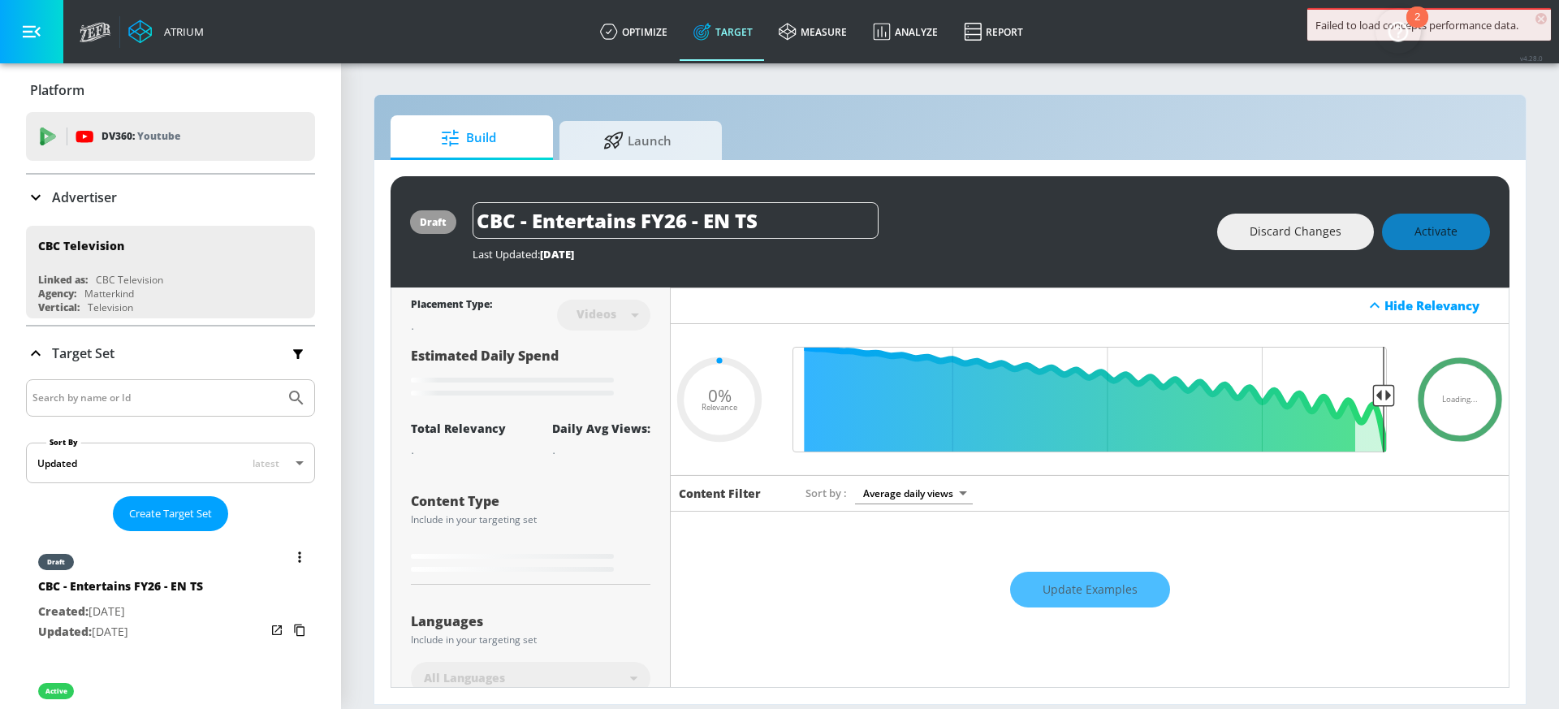
scroll to position [3, 0]
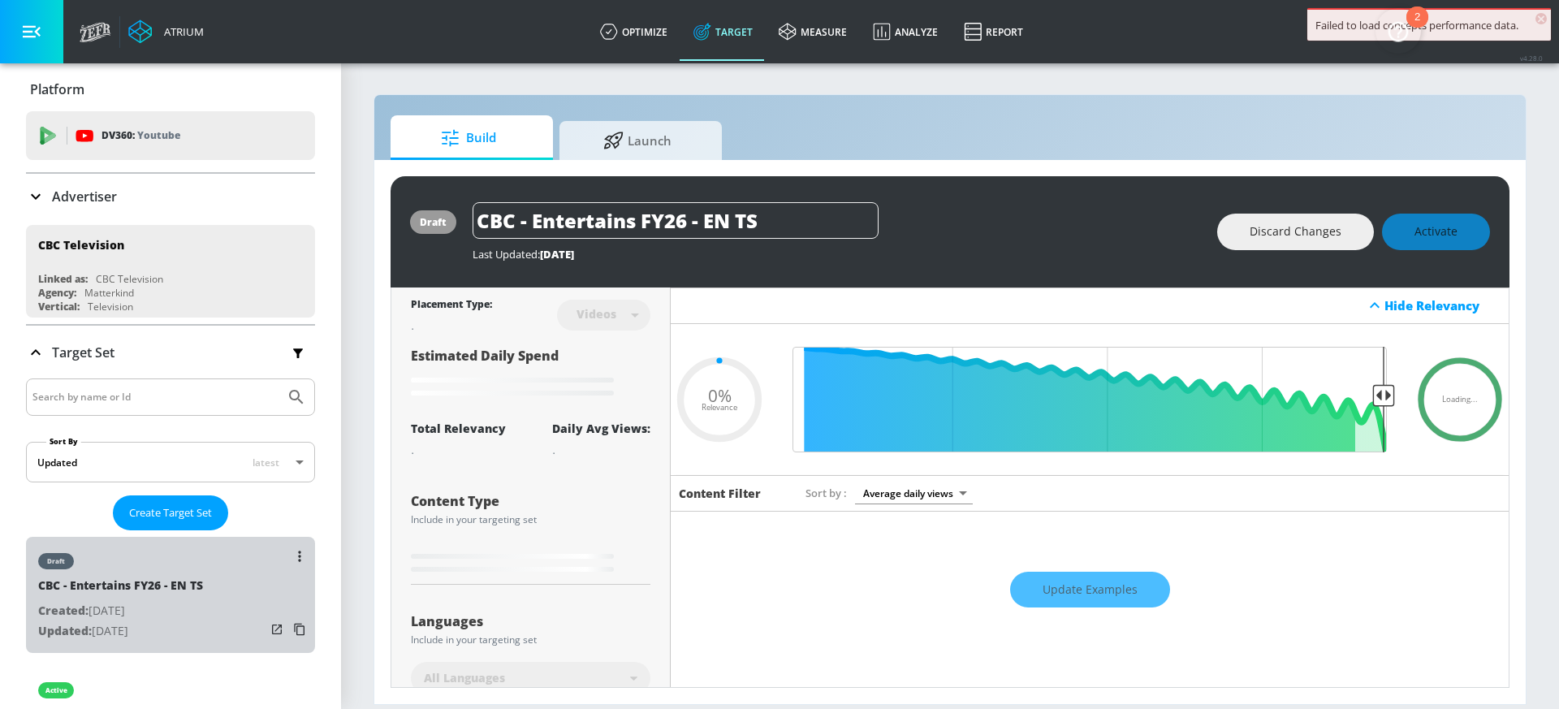
click at [208, 625] on div "draft CBC - Entertains FY26 - EN TS Created: Sep. 09, 2025 Updated: Sep. 09, 20…" at bounding box center [170, 595] width 289 height 116
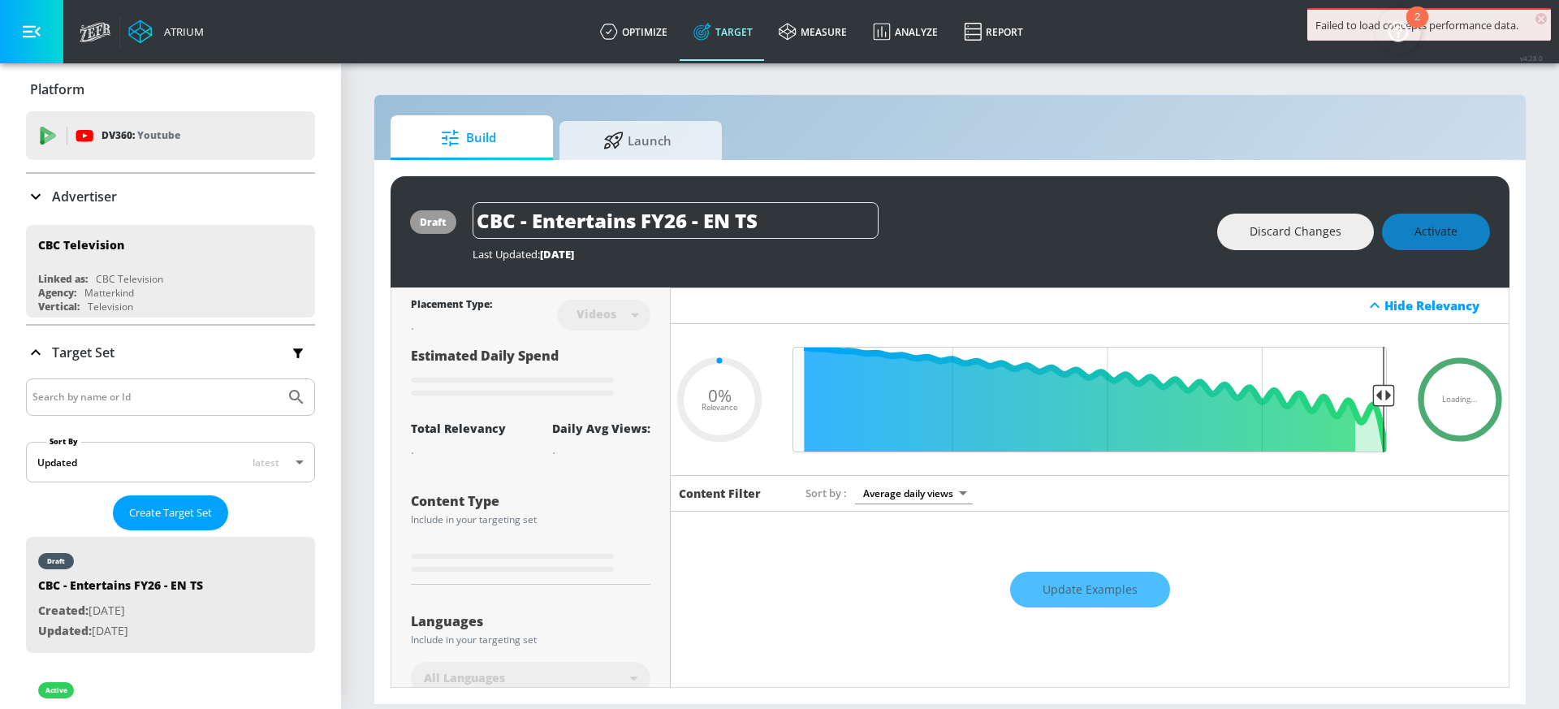
type input "0.6"
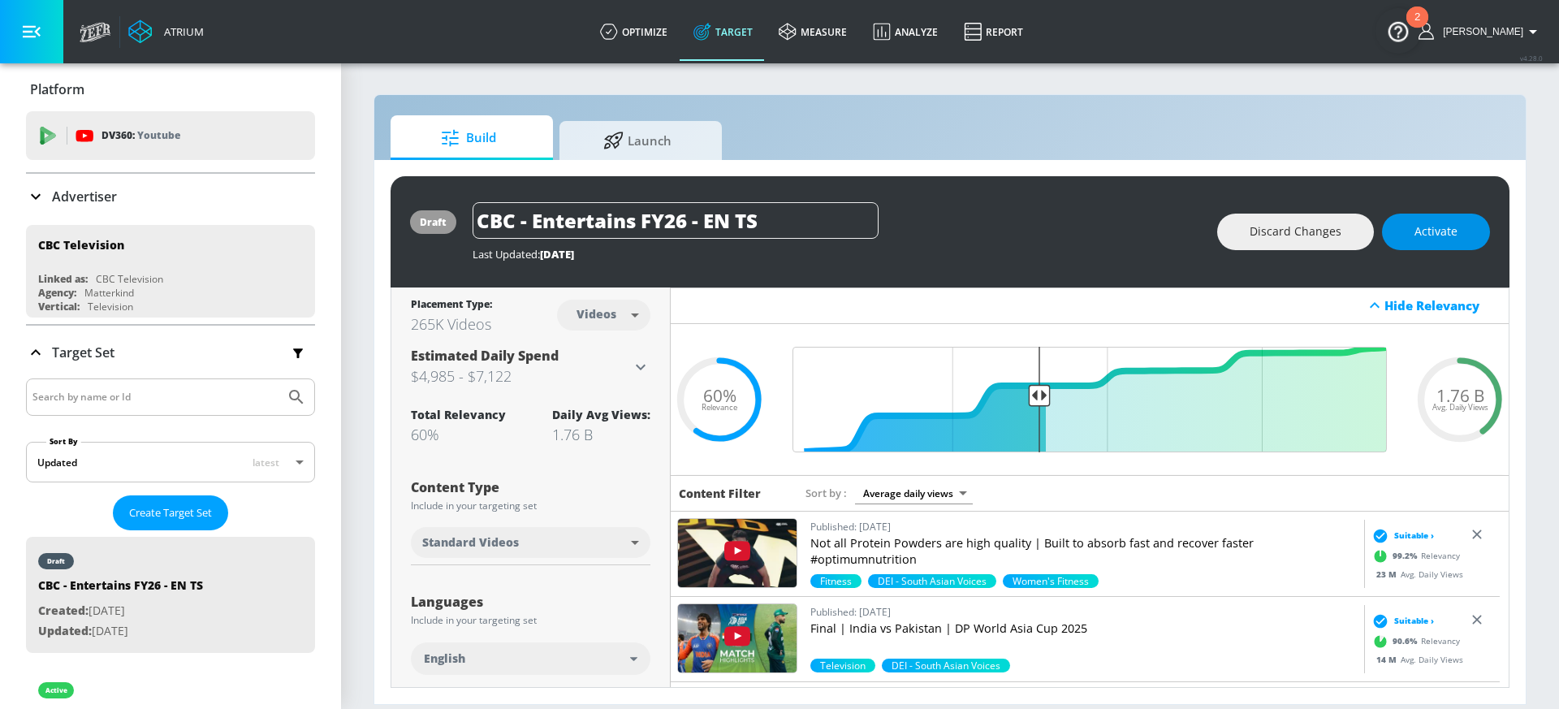
click at [1429, 236] on span "Activate" at bounding box center [1436, 232] width 43 height 20
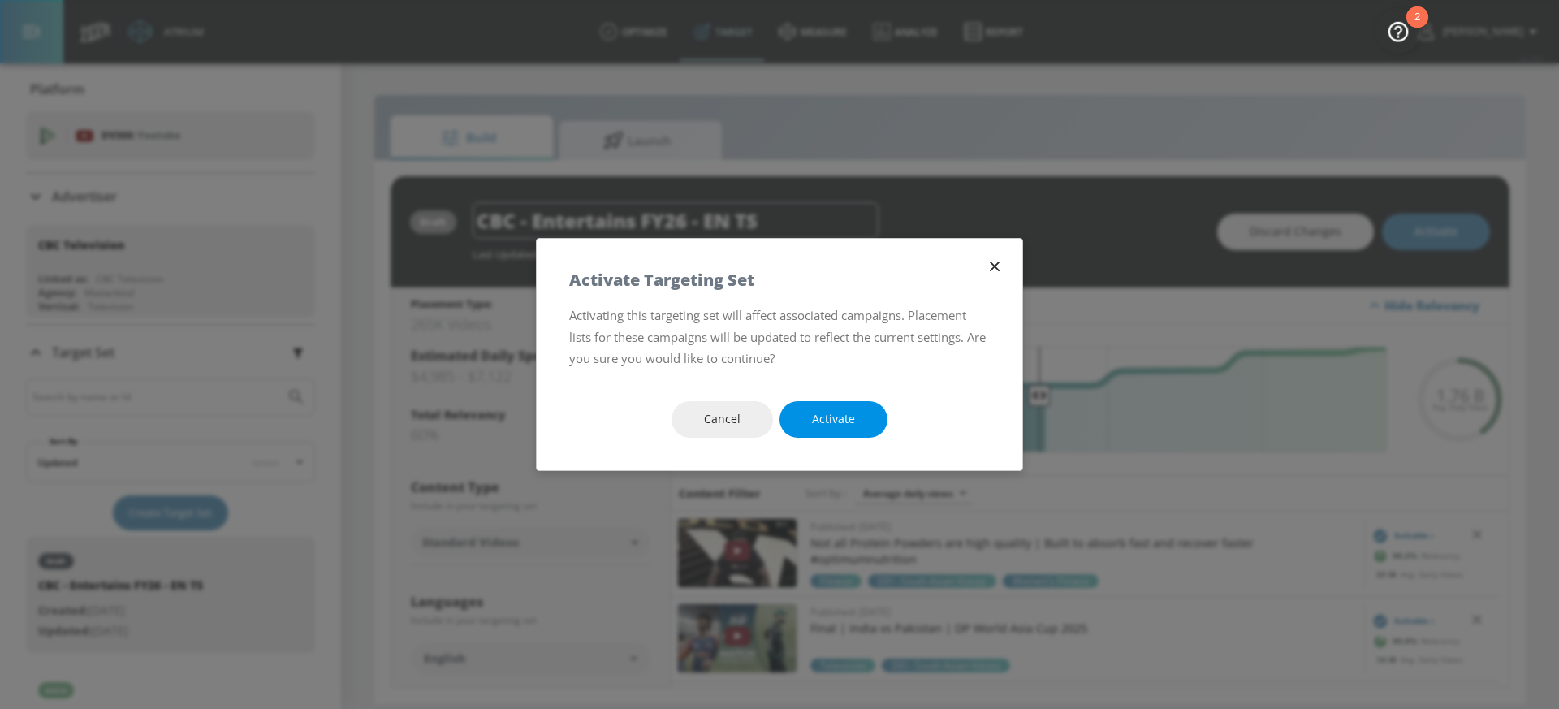
click at [880, 411] on button "Activate" at bounding box center [834, 419] width 108 height 37
